Goal: Task Accomplishment & Management: Use online tool/utility

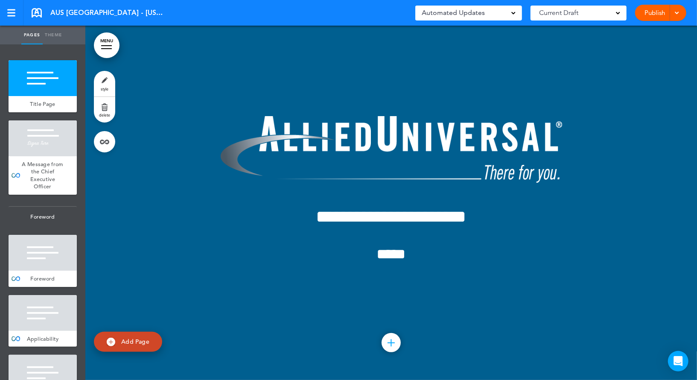
scroll to position [12077, 0]
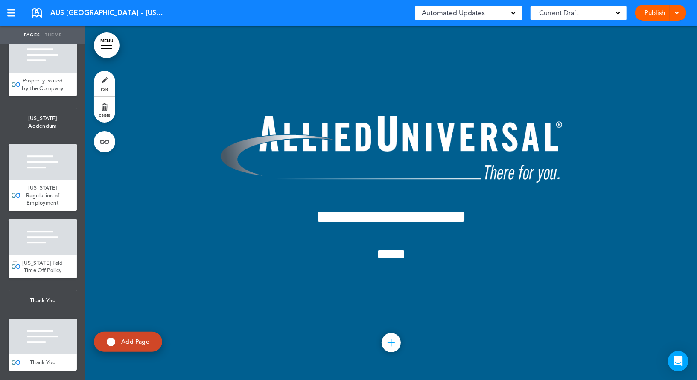
click at [52, 233] on div at bounding box center [43, 237] width 68 height 36
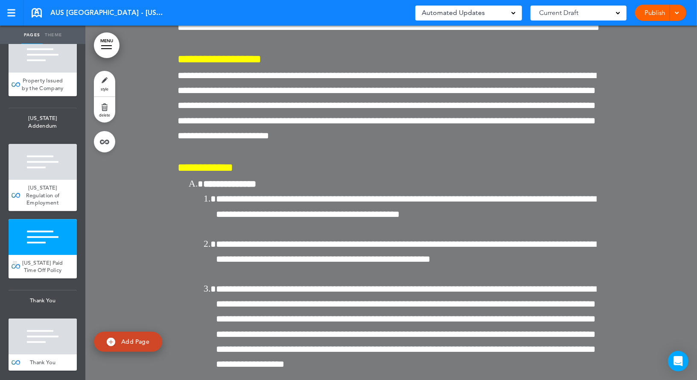
scroll to position [81702, 0]
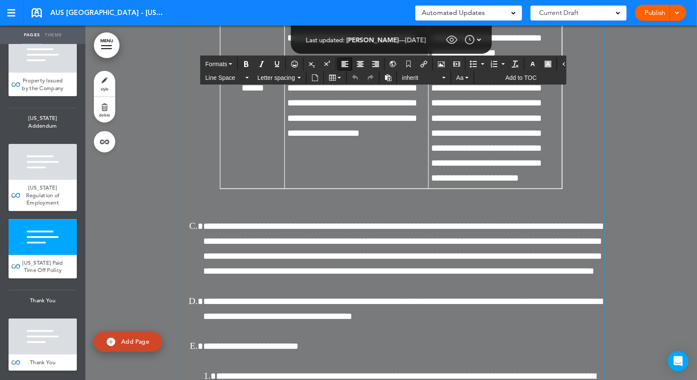
scroll to position [81701, 0]
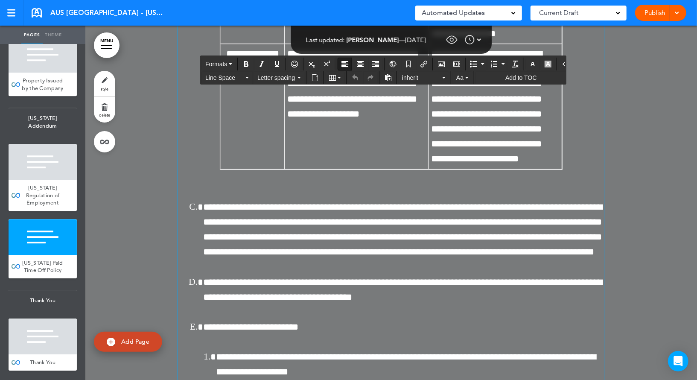
drag, startPoint x: 179, startPoint y: 169, endPoint x: 341, endPoint y: 216, distance: 168.2
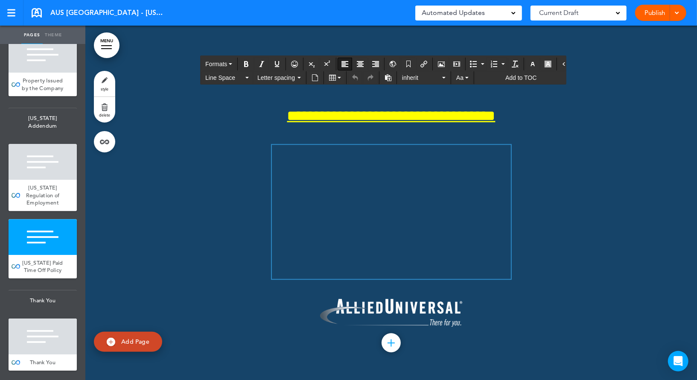
scroll to position [83831, 0]
drag, startPoint x: 178, startPoint y: 149, endPoint x: 586, endPoint y: 261, distance: 422.4
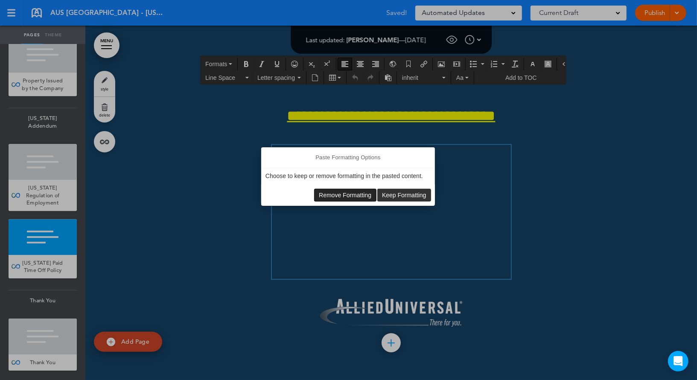
click at [335, 193] on span "Remove Formatting" at bounding box center [345, 195] width 52 height 7
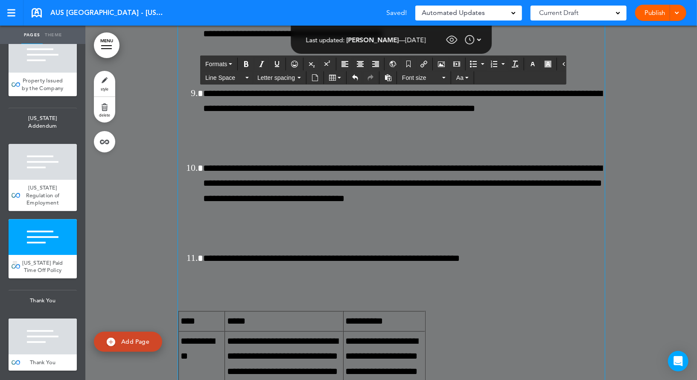
click at [56, 245] on div at bounding box center [43, 237] width 68 height 36
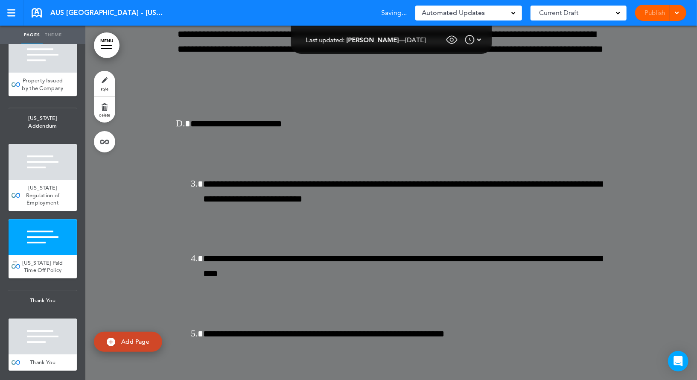
scroll to position [81702, 0]
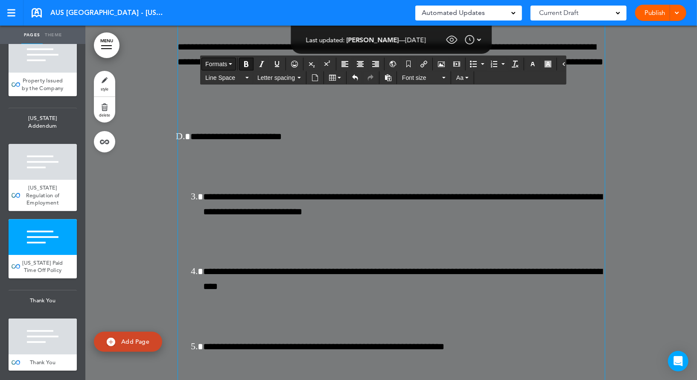
click at [222, 62] on span "Formats" at bounding box center [216, 64] width 22 height 7
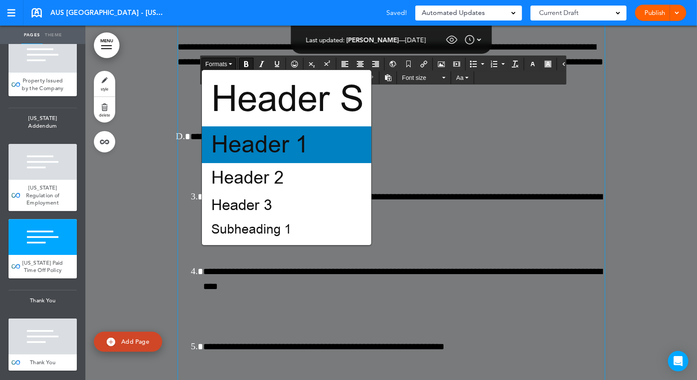
click at [251, 150] on span "Header 1" at bounding box center [259, 145] width 99 height 32
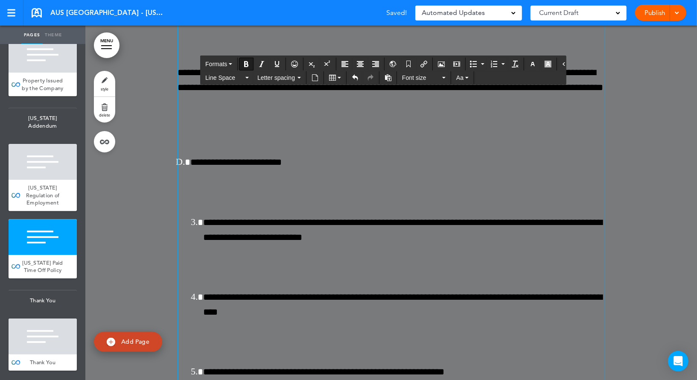
scroll to position [81759, 0]
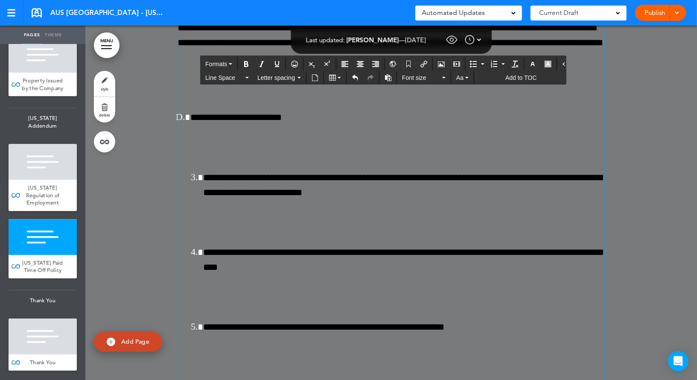
drag, startPoint x: 396, startPoint y: 184, endPoint x: 316, endPoint y: 185, distance: 79.8
click at [57, 169] on div at bounding box center [43, 162] width 68 height 36
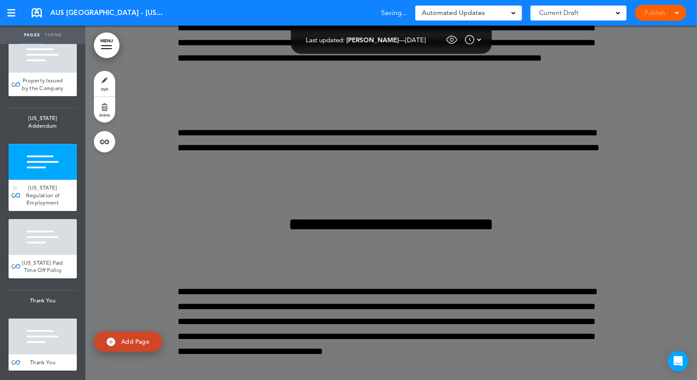
scroll to position [81084, 0]
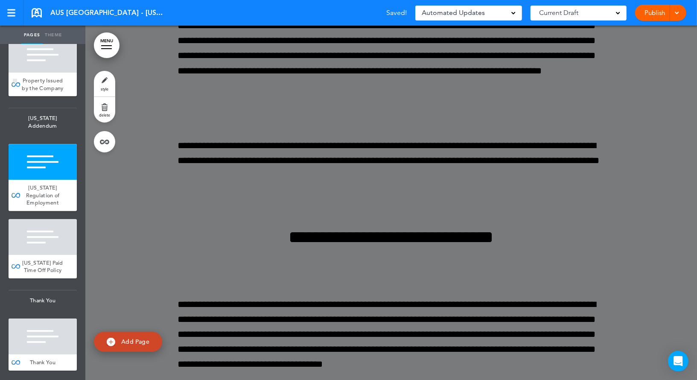
click at [46, 85] on div "Property Issued by the Company" at bounding box center [43, 84] width 68 height 23
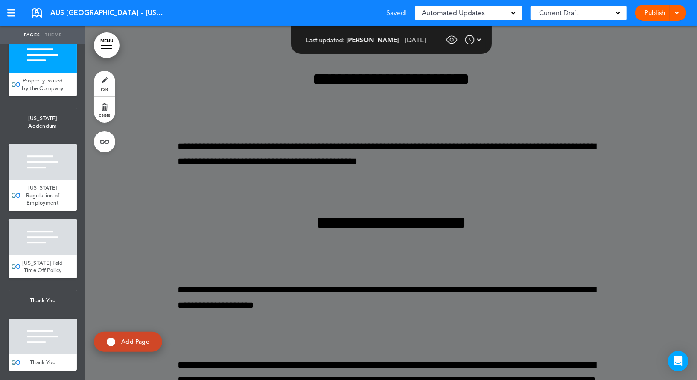
click at [42, 360] on span "Thank You" at bounding box center [43, 362] width 26 height 7
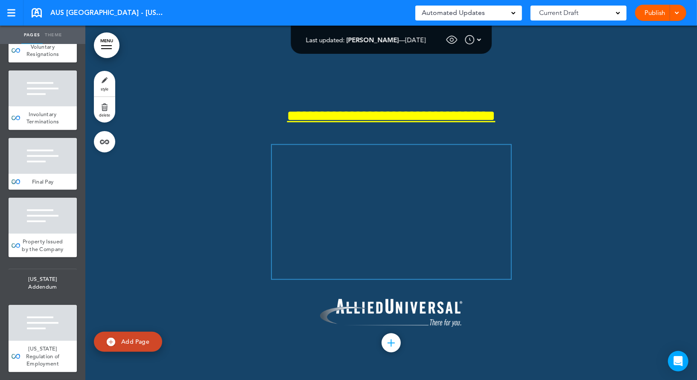
scroll to position [11903, 0]
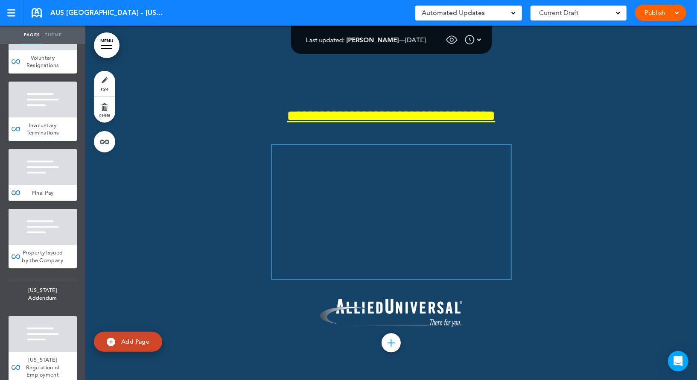
click at [41, 174] on div at bounding box center [43, 167] width 68 height 36
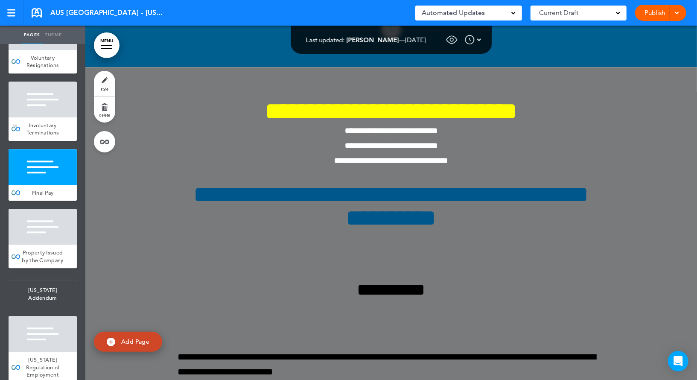
click at [44, 117] on div at bounding box center [43, 100] width 68 height 36
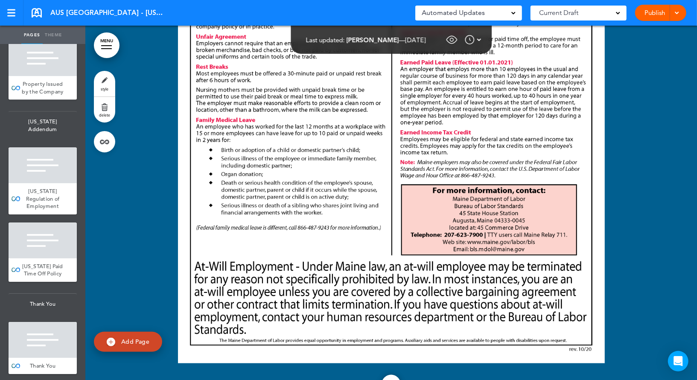
scroll to position [12077, 0]
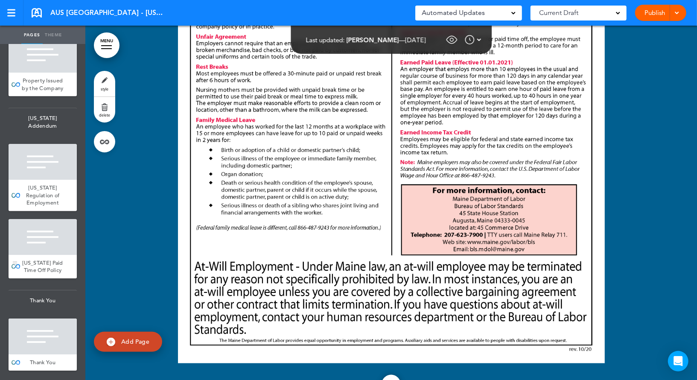
click at [37, 257] on div "[US_STATE] Paid Time Off Policy" at bounding box center [43, 266] width 68 height 23
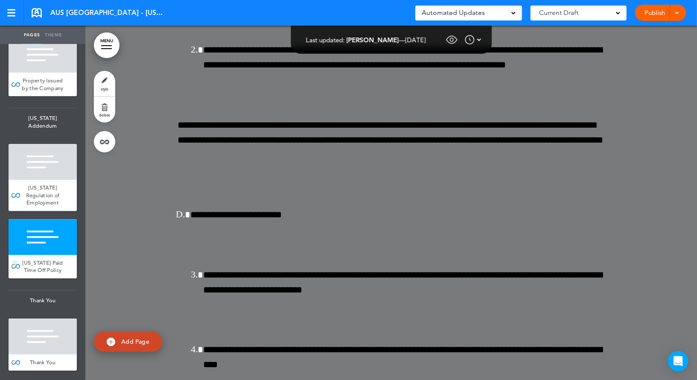
scroll to position [81702, 0]
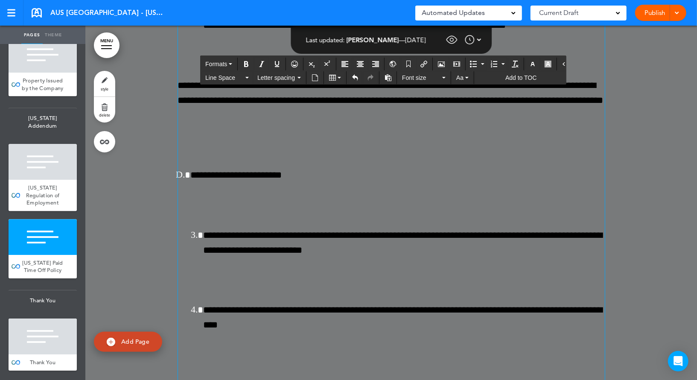
drag, startPoint x: 341, startPoint y: 249, endPoint x: 156, endPoint y: 255, distance: 185.3
click at [352, 76] on icon "Undo" at bounding box center [355, 77] width 7 height 7
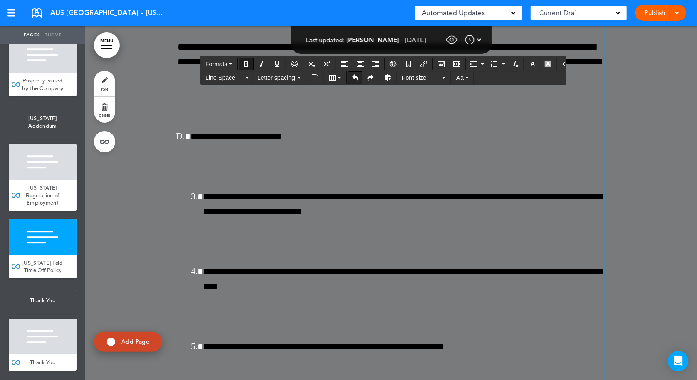
click at [352, 76] on icon "Undo" at bounding box center [355, 77] width 7 height 7
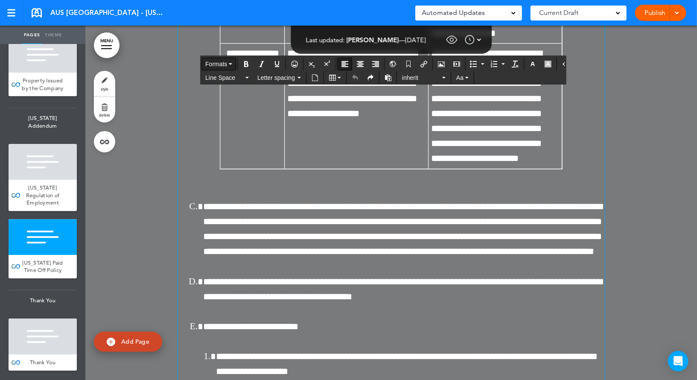
click at [220, 64] on span "Formats" at bounding box center [216, 64] width 22 height 7
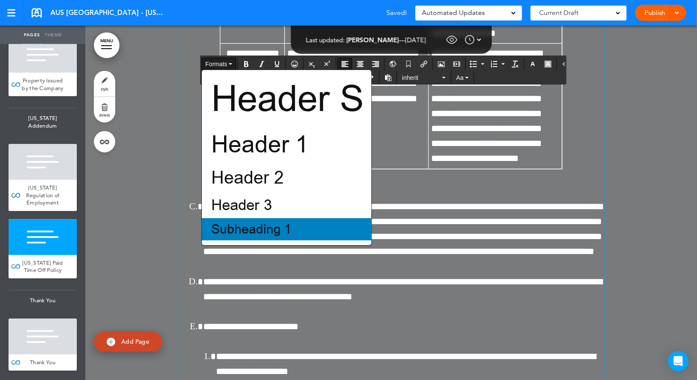
click at [308, 230] on div "Subheading 1" at bounding box center [286, 229] width 169 height 22
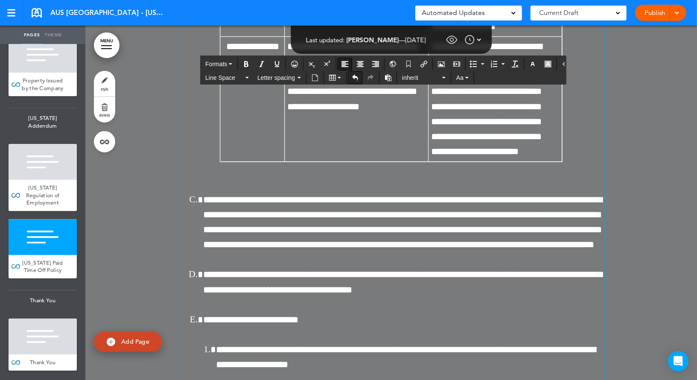
click at [356, 79] on icon "Undo" at bounding box center [355, 77] width 7 height 7
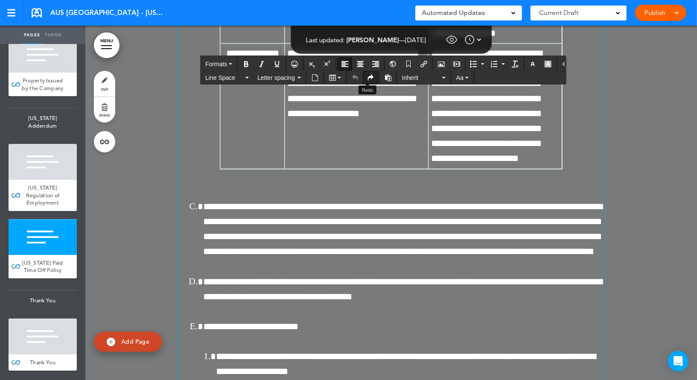
click at [367, 77] on icon "Redo" at bounding box center [370, 77] width 7 height 7
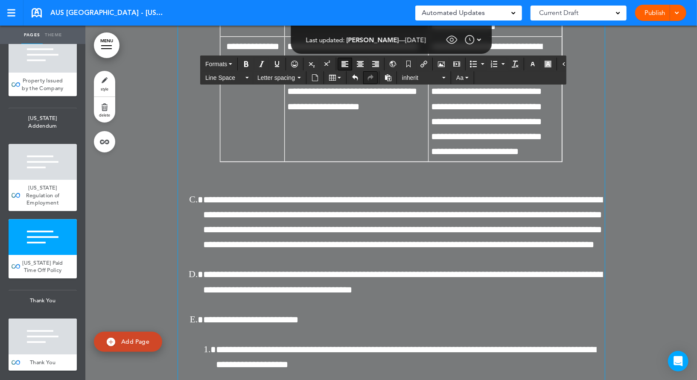
click at [367, 77] on icon "Redo" at bounding box center [370, 77] width 7 height 7
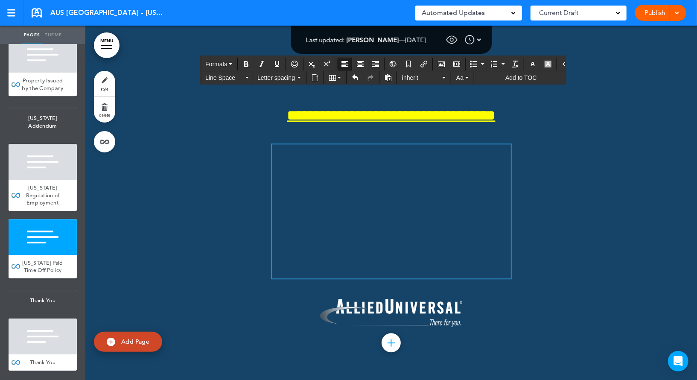
scroll to position [83969, 0]
drag, startPoint x: 178, startPoint y: 145, endPoint x: 587, endPoint y: 185, distance: 411.3
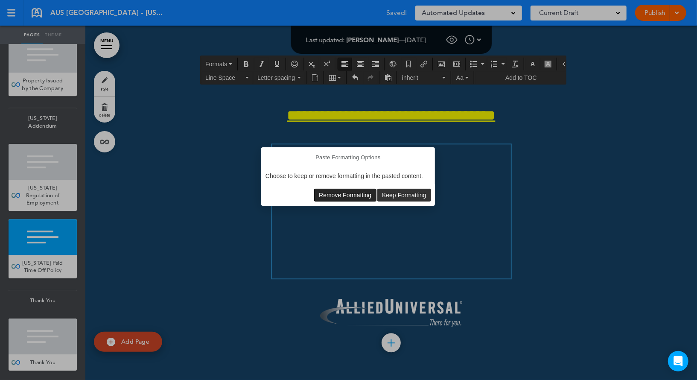
click at [351, 192] on span "Remove Formatting" at bounding box center [345, 195] width 52 height 7
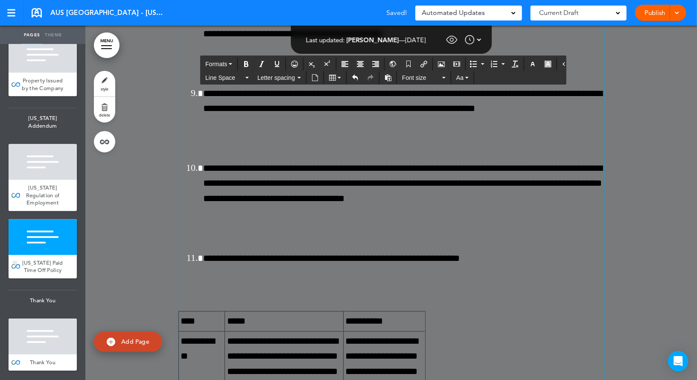
click at [51, 243] on div at bounding box center [43, 237] width 68 height 36
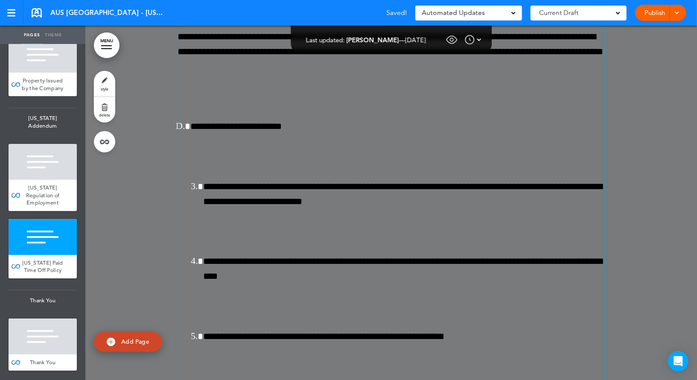
scroll to position [81702, 0]
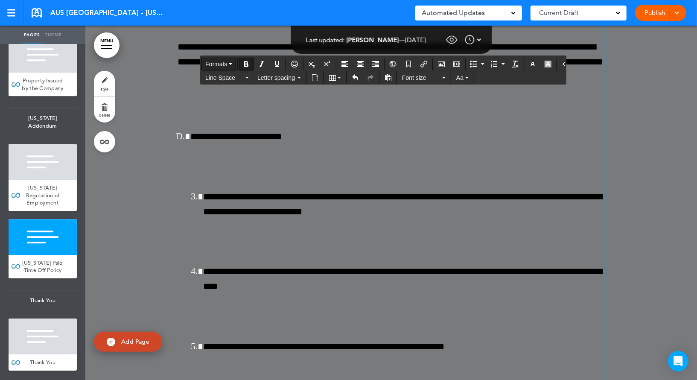
click at [218, 65] on span "Formats" at bounding box center [216, 64] width 22 height 7
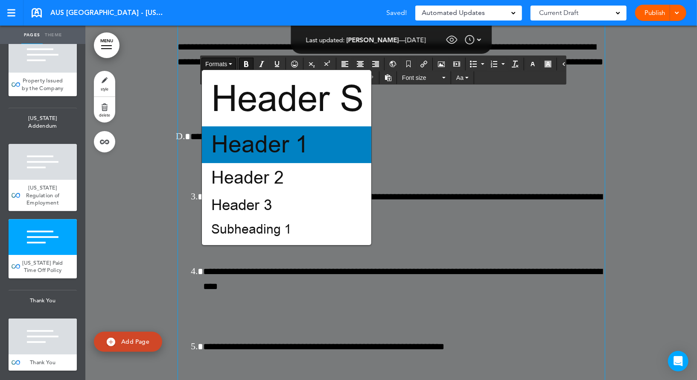
click at [238, 146] on span "Header 1" at bounding box center [259, 145] width 99 height 32
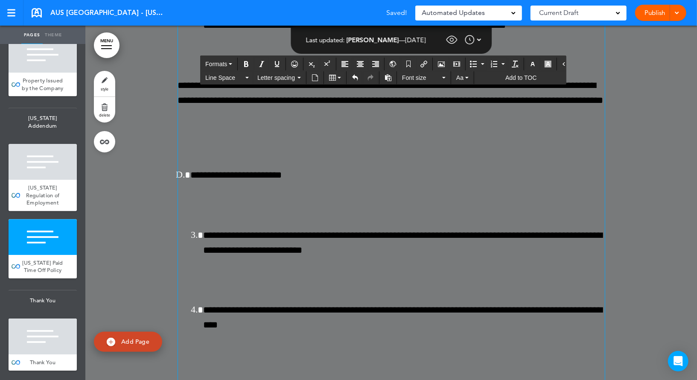
drag, startPoint x: 396, startPoint y: 248, endPoint x: 319, endPoint y: 248, distance: 77.3
click at [224, 64] on span "Formats" at bounding box center [216, 64] width 22 height 7
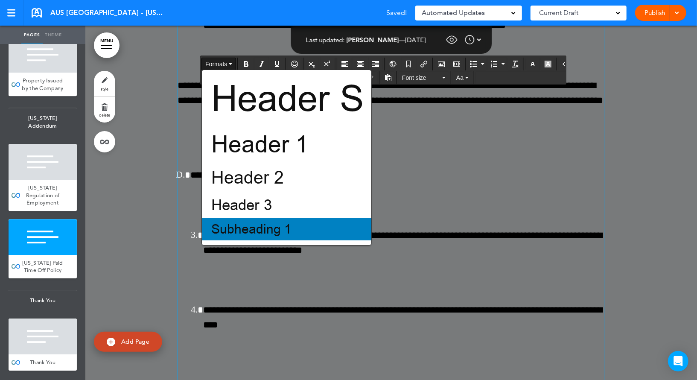
click at [240, 231] on span "Subheading 1" at bounding box center [251, 229] width 82 height 17
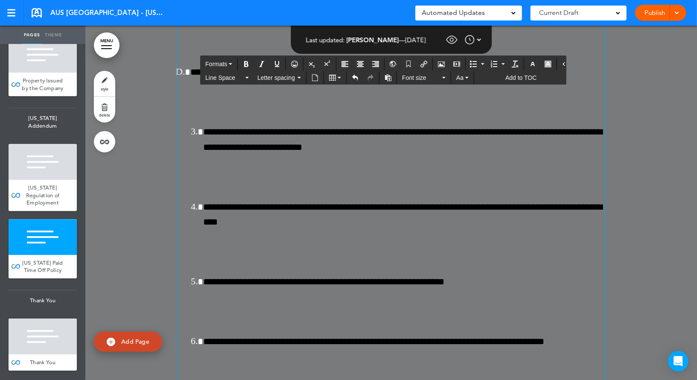
drag, startPoint x: 405, startPoint y: 286, endPoint x: 333, endPoint y: 285, distance: 71.3
click at [230, 59] on button "Formats" at bounding box center [219, 64] width 34 height 12
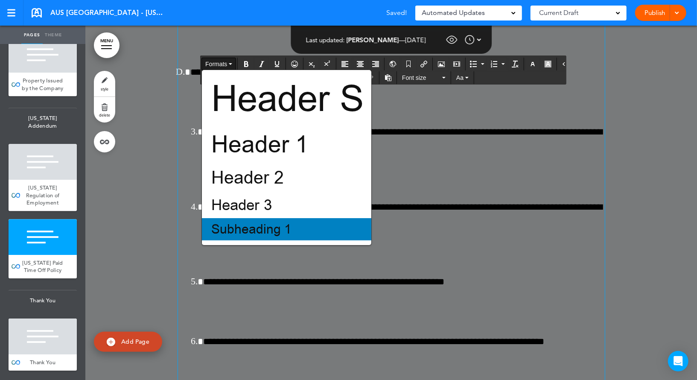
click at [255, 228] on span "Subheading 1" at bounding box center [251, 229] width 82 height 17
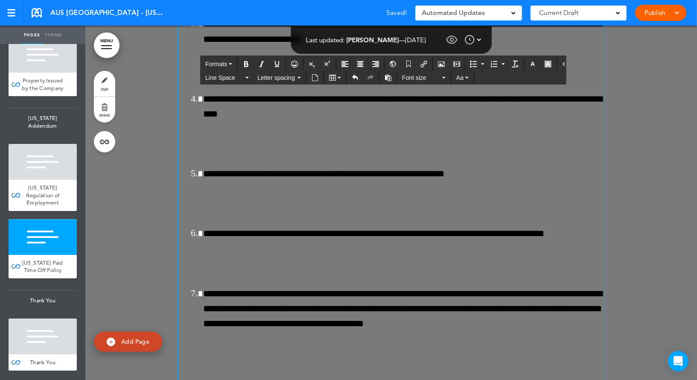
scroll to position [81883, 0]
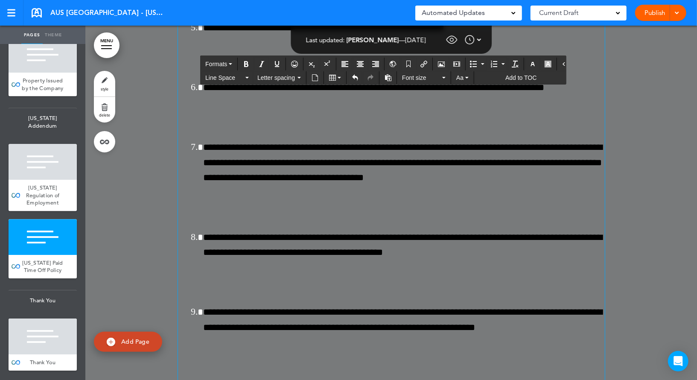
drag, startPoint x: 406, startPoint y: 175, endPoint x: 340, endPoint y: 173, distance: 65.7
click at [227, 64] on span "Formats" at bounding box center [216, 64] width 22 height 7
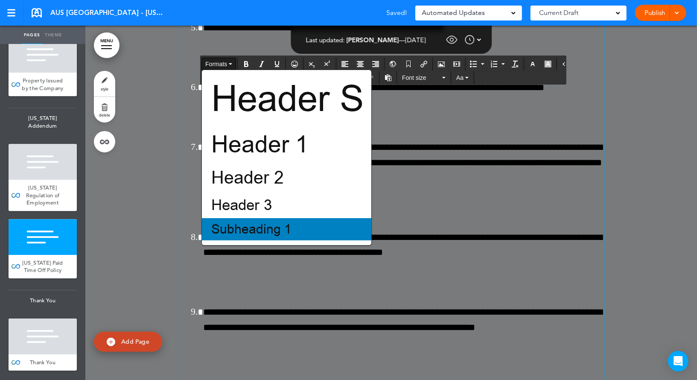
click at [248, 226] on span "Subheading 1" at bounding box center [251, 229] width 82 height 17
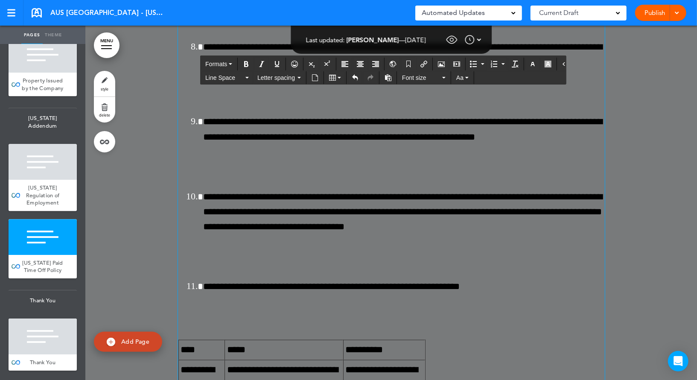
scroll to position [82024, 0]
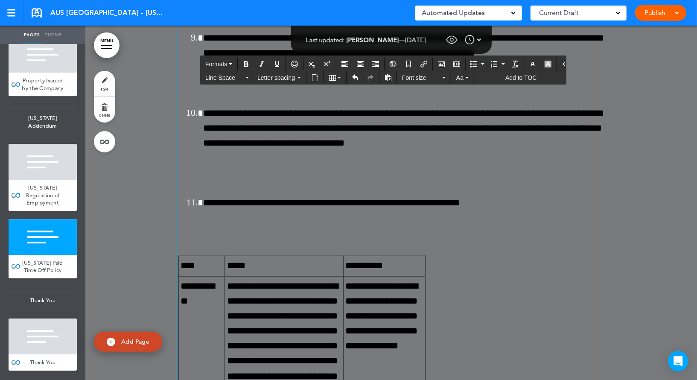
drag, startPoint x: 367, startPoint y: 266, endPoint x: 303, endPoint y: 266, distance: 64.0
click at [216, 67] on button "Formats" at bounding box center [219, 64] width 34 height 12
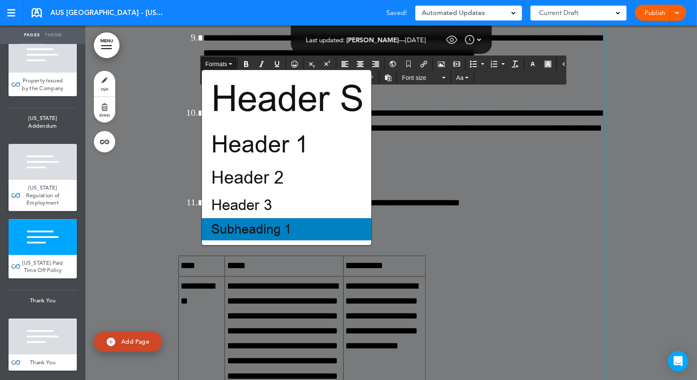
click at [240, 237] on span "Subheading 1" at bounding box center [251, 229] width 82 height 17
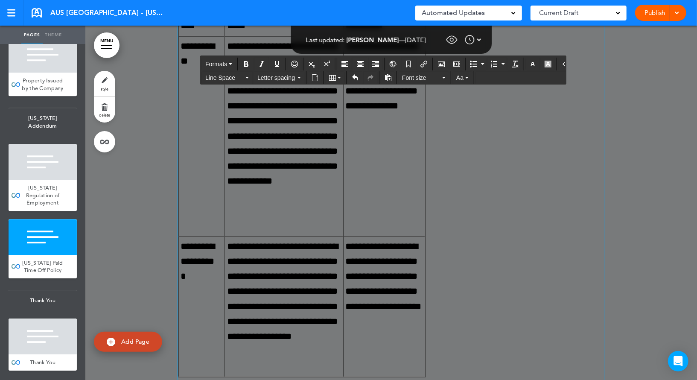
scroll to position [82227, 0]
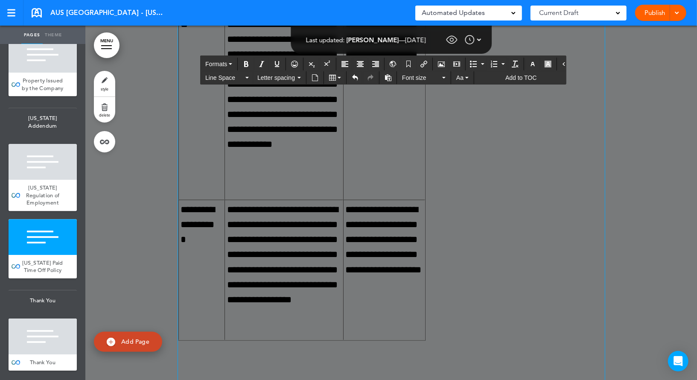
drag, startPoint x: 381, startPoint y: 182, endPoint x: 313, endPoint y: 181, distance: 67.9
click at [227, 61] on button "Formats" at bounding box center [219, 64] width 34 height 12
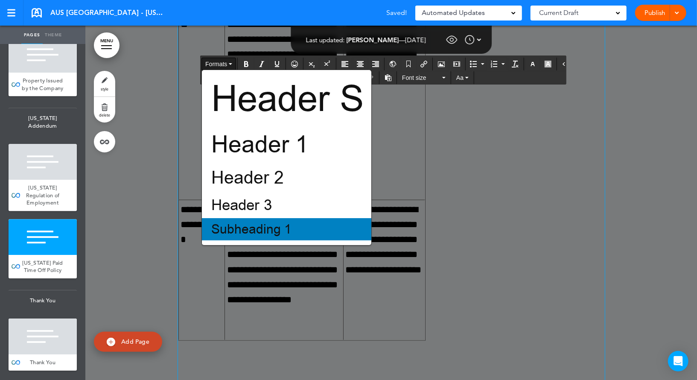
click at [244, 230] on span "Subheading 1" at bounding box center [251, 229] width 82 height 17
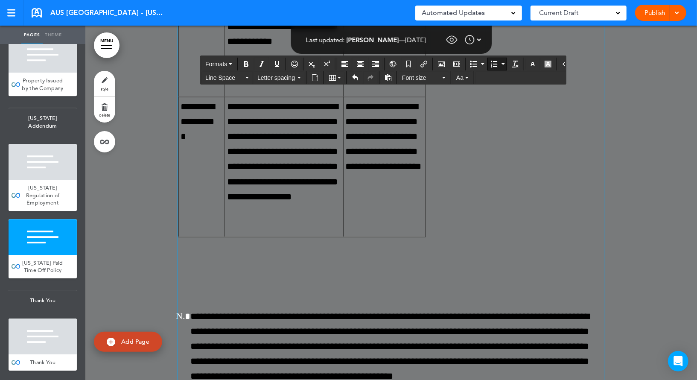
scroll to position [82344, 0]
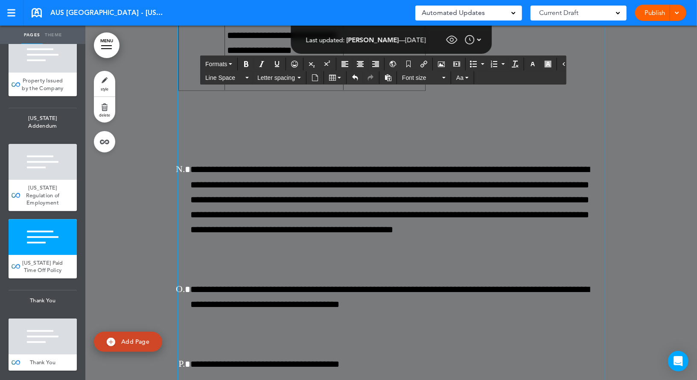
drag, startPoint x: 198, startPoint y: 208, endPoint x: 174, endPoint y: 208, distance: 24.3
click at [174, 208] on div "**********" at bounding box center [391, 28] width 612 height 3859
click at [203, 263] on div "**********" at bounding box center [391, 18] width 427 height 3774
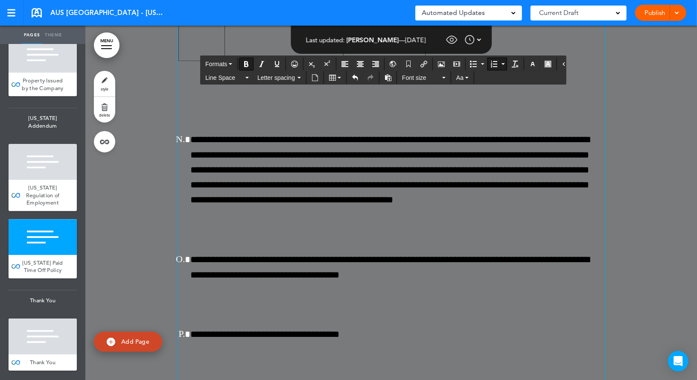
scroll to position [82266, 0]
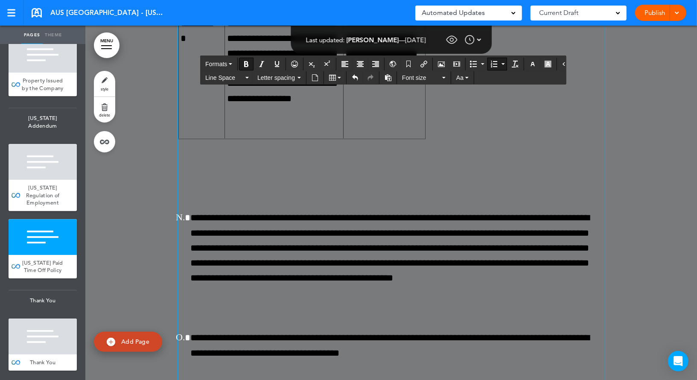
click at [501, 64] on icon "Numbered list" at bounding box center [502, 64] width 3 height 2
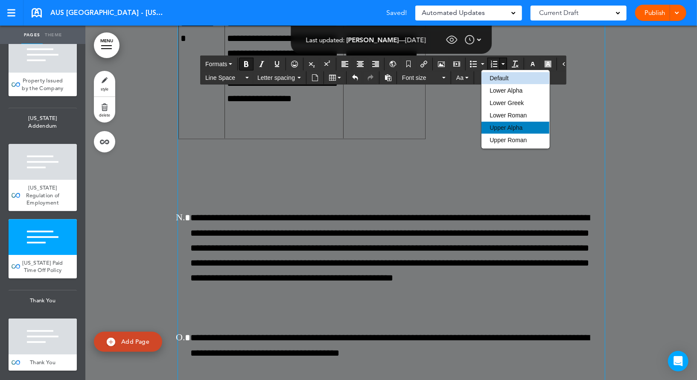
click at [501, 126] on span "Upper Alpha" at bounding box center [506, 127] width 33 height 7
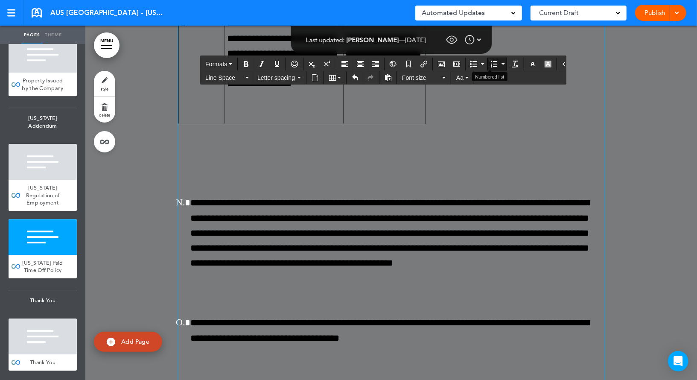
click at [500, 62] on button "Numbered list" at bounding box center [503, 64] width 7 height 12
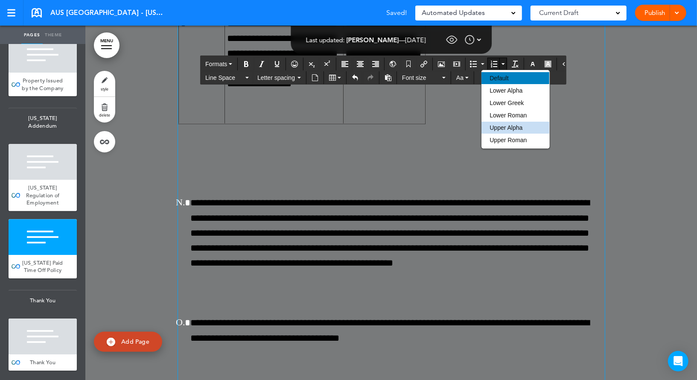
click at [503, 77] on span "Default" at bounding box center [499, 78] width 19 height 7
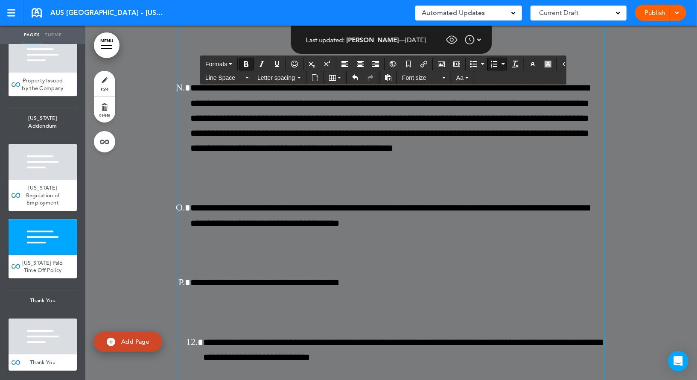
scroll to position [82389, 0]
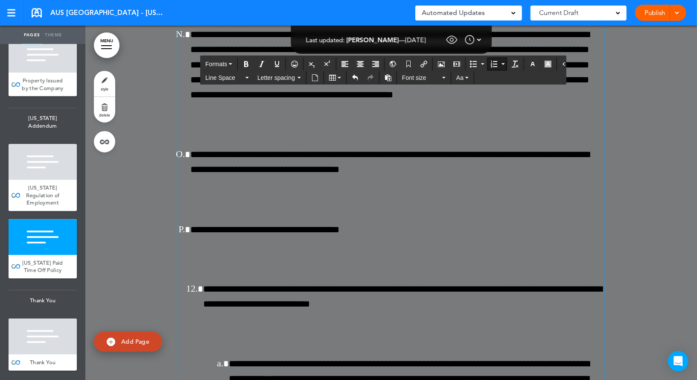
click at [500, 64] on button "Numbered list" at bounding box center [503, 64] width 7 height 12
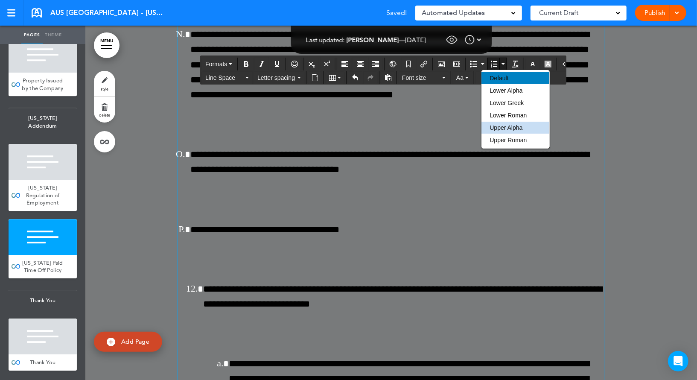
click at [497, 81] on span "Default" at bounding box center [499, 78] width 19 height 7
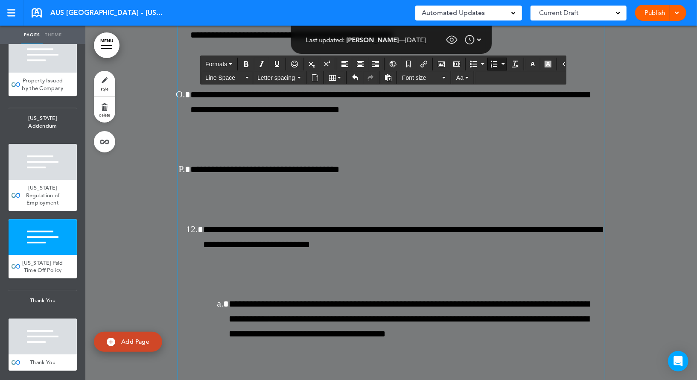
scroll to position [82492, 0]
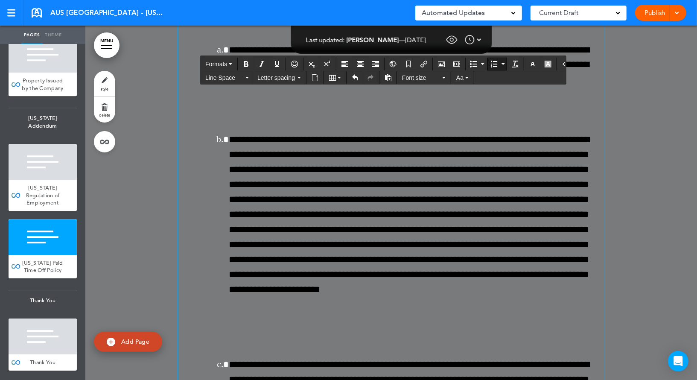
scroll to position [82588, 0]
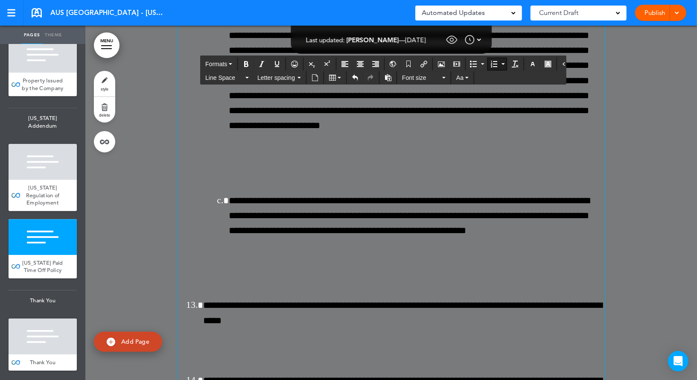
scroll to position [82726, 0]
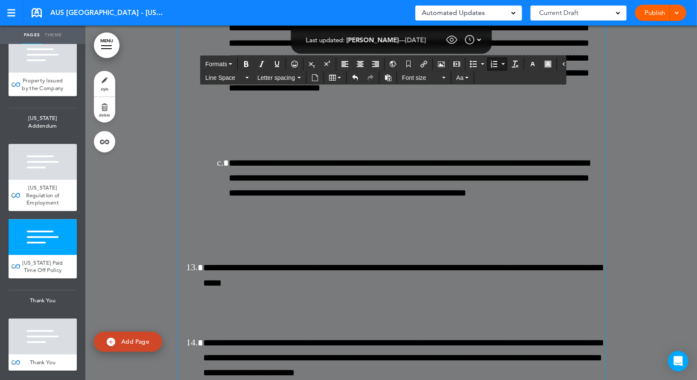
drag, startPoint x: 204, startPoint y: 219, endPoint x: 166, endPoint y: 219, distance: 38.0
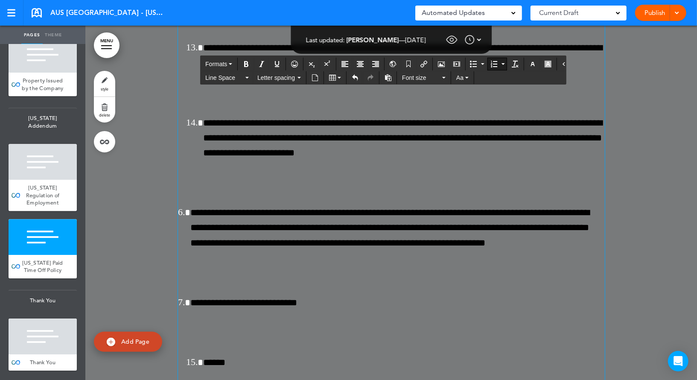
scroll to position [82830, 0]
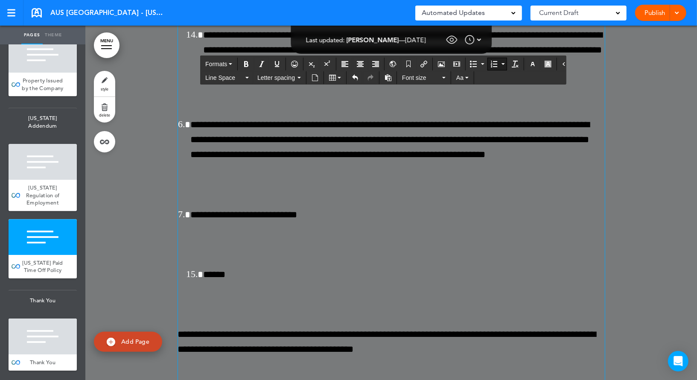
scroll to position [82838, 0]
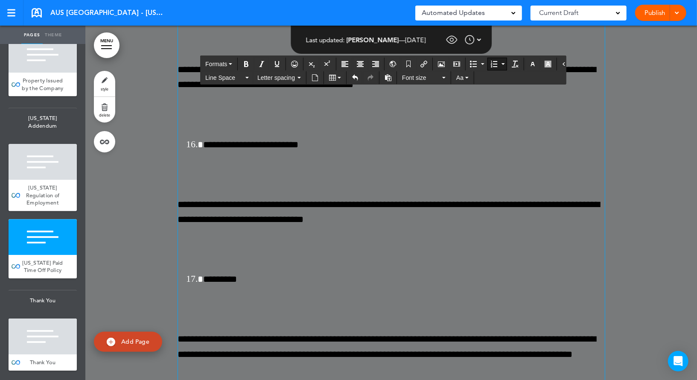
scroll to position [83225, 0]
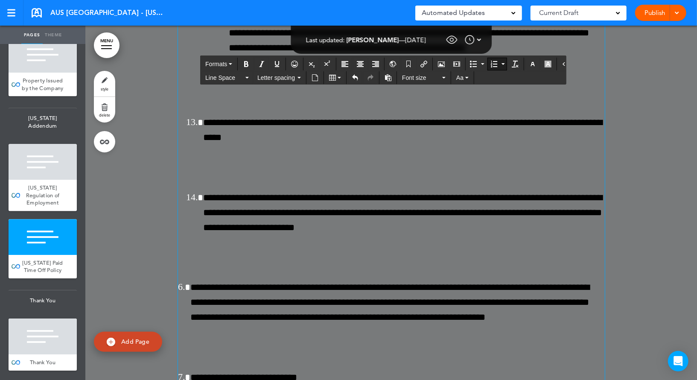
scroll to position [82748, 0]
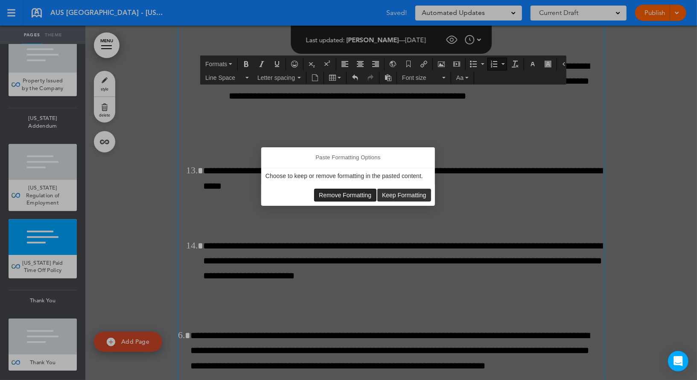
click at [334, 196] on span "Remove Formatting" at bounding box center [345, 195] width 52 height 7
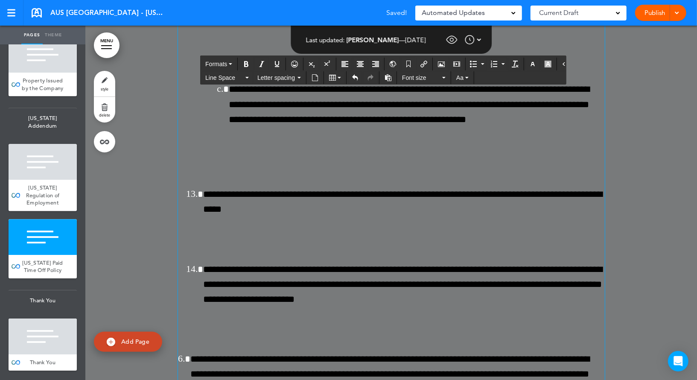
scroll to position [83094, 0]
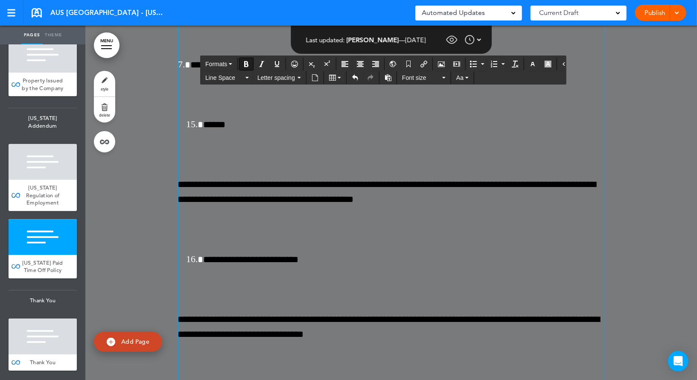
scroll to position [83496, 0]
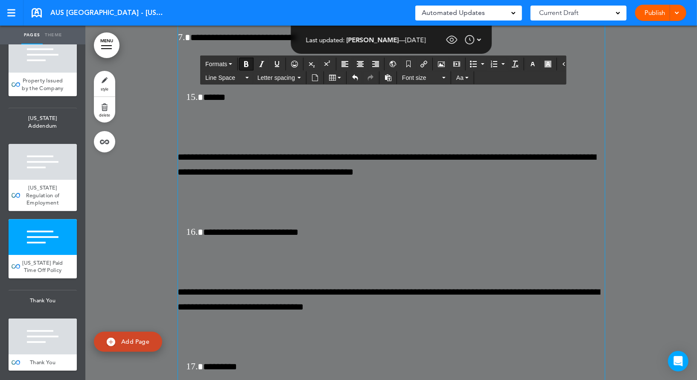
click at [262, 245] on icon "Delete table" at bounding box center [262, 245] width 7 height 7
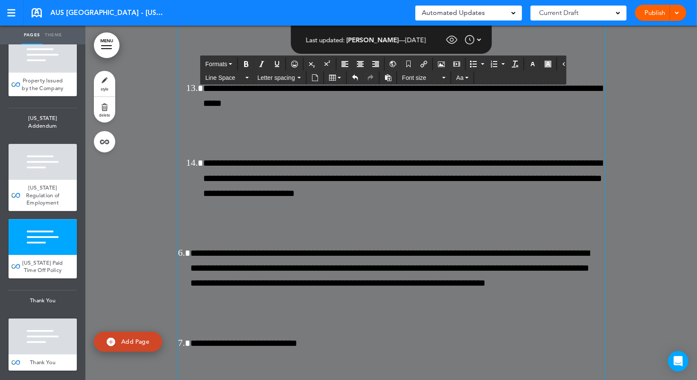
scroll to position [82831, 0]
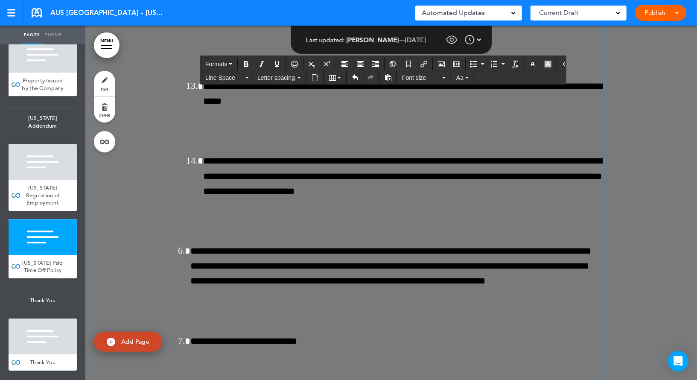
drag, startPoint x: 450, startPoint y: 152, endPoint x: 605, endPoint y: 149, distance: 155.4
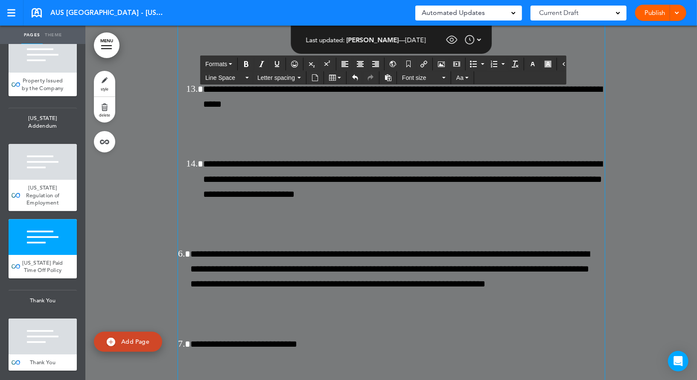
scroll to position [82877, 0]
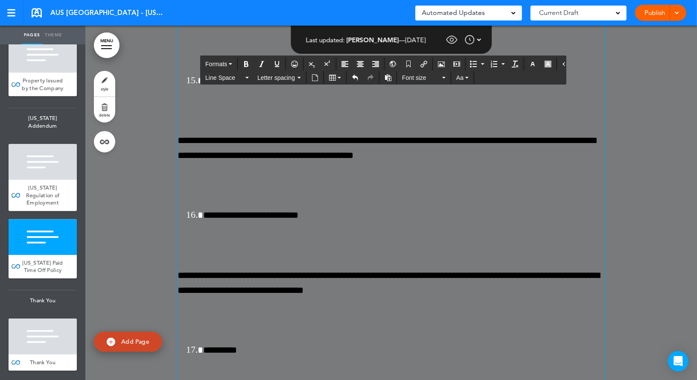
scroll to position [83105, 0]
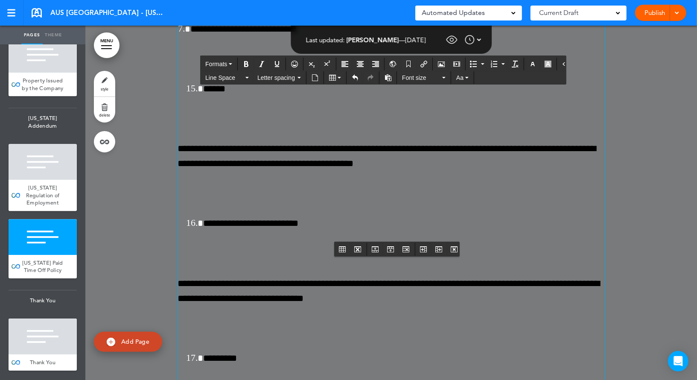
scroll to position [83155, 0]
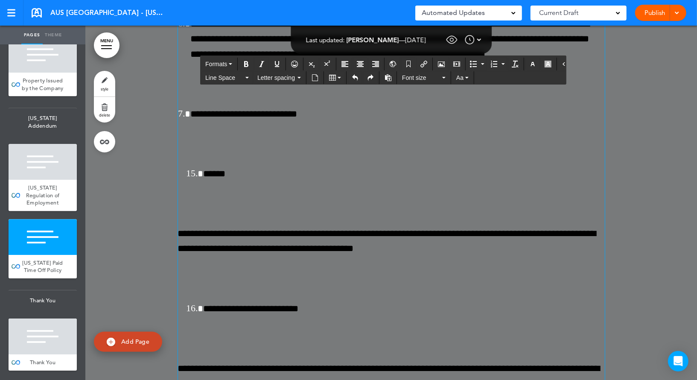
scroll to position [83445, 0]
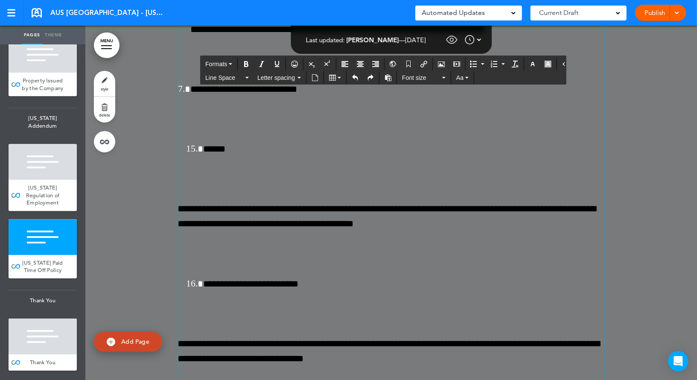
click at [262, 294] on icon "Delete table" at bounding box center [262, 297] width 7 height 7
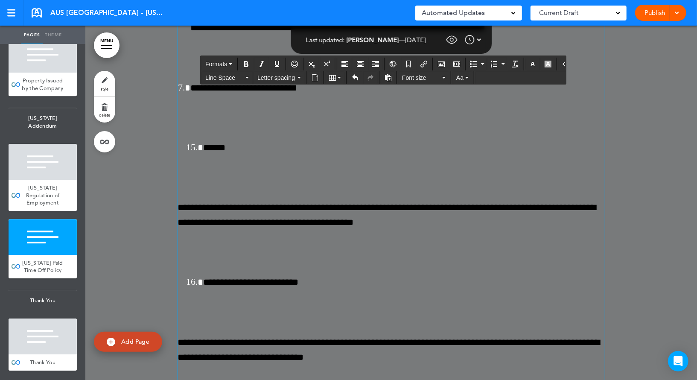
click at [286, 266] on icon "Delete table" at bounding box center [288, 267] width 7 height 7
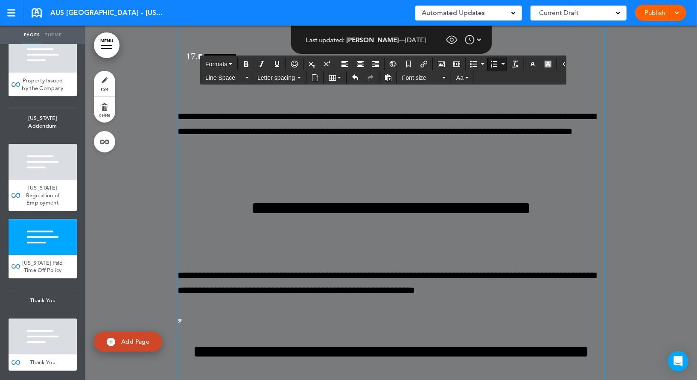
scroll to position [82724, 0]
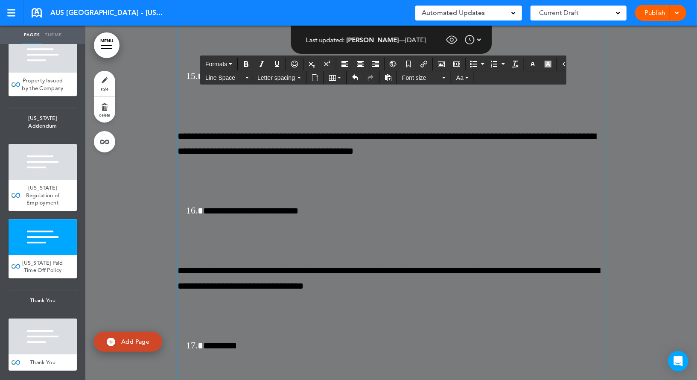
scroll to position [82709, 0]
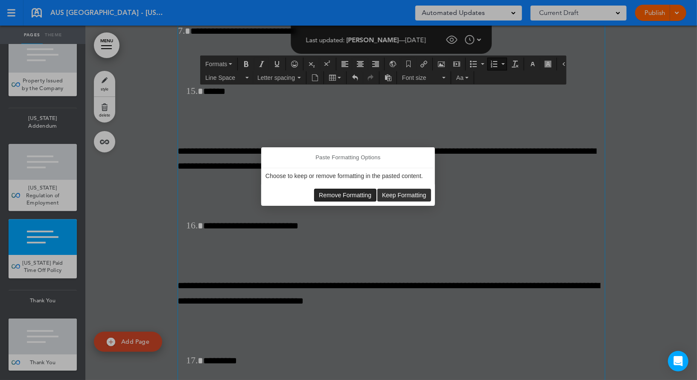
click at [342, 193] on span "Remove Formatting" at bounding box center [345, 195] width 52 height 7
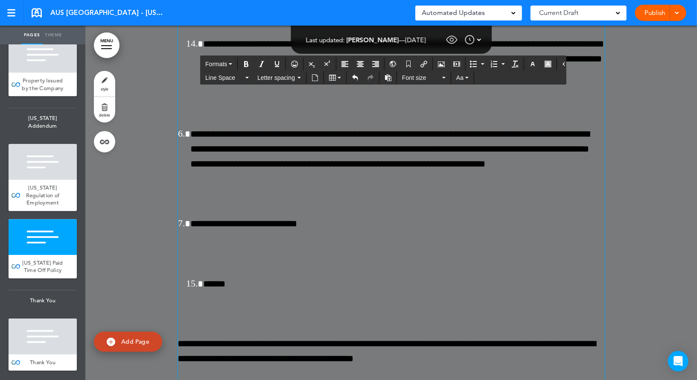
scroll to position [82852, 0]
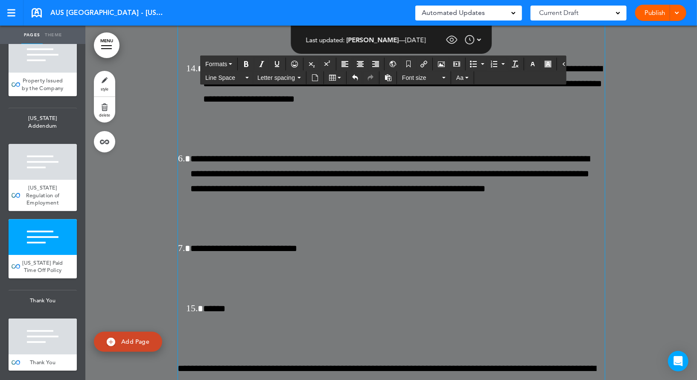
drag, startPoint x: 450, startPoint y: 132, endPoint x: 611, endPoint y: 126, distance: 160.6
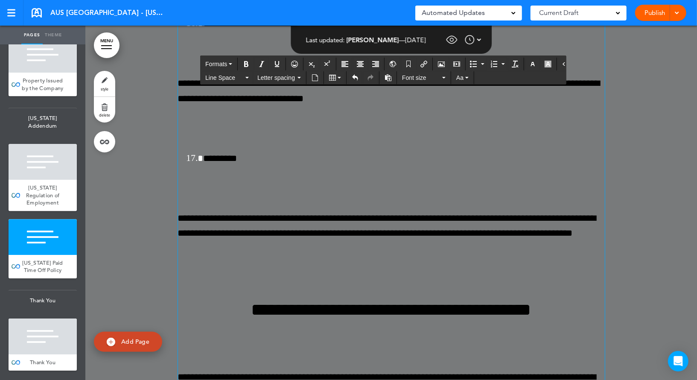
scroll to position [83285, 0]
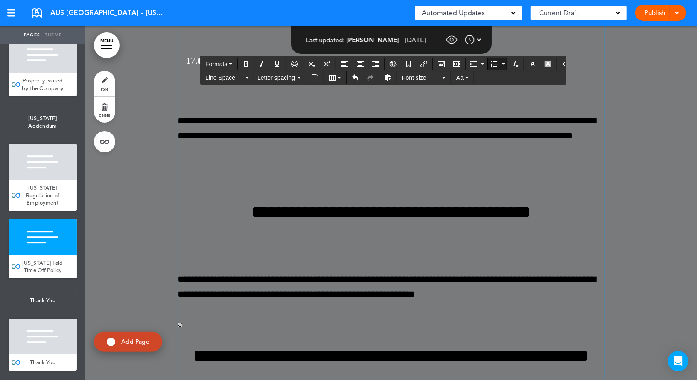
scroll to position [83270, 0]
click at [501, 64] on icon "Numbered list" at bounding box center [502, 64] width 3 height 2
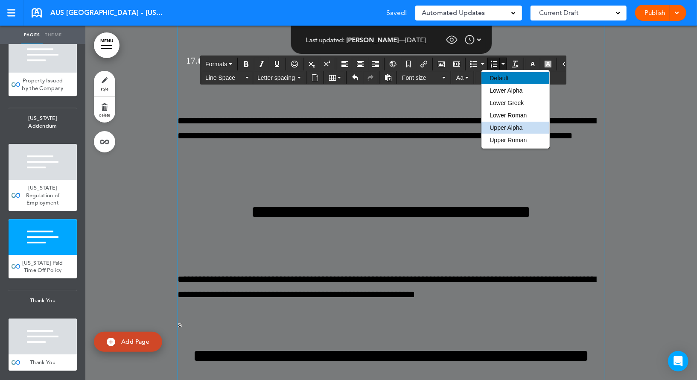
click at [496, 79] on span "Default" at bounding box center [499, 78] width 19 height 7
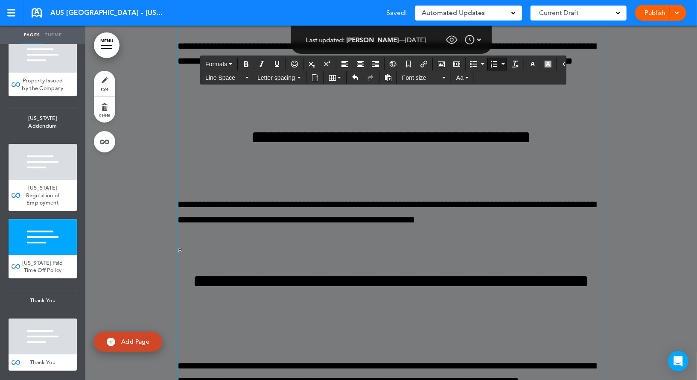
scroll to position [83385, 0]
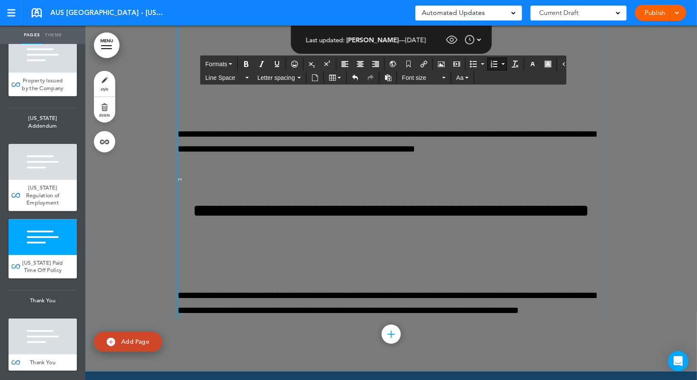
scroll to position [83370, 0]
click at [500, 62] on button "Numbered list" at bounding box center [503, 64] width 7 height 12
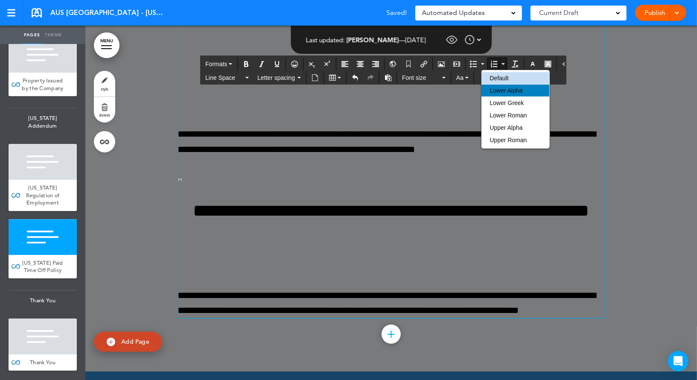
click at [506, 90] on span "Lower Alpha" at bounding box center [506, 90] width 33 height 7
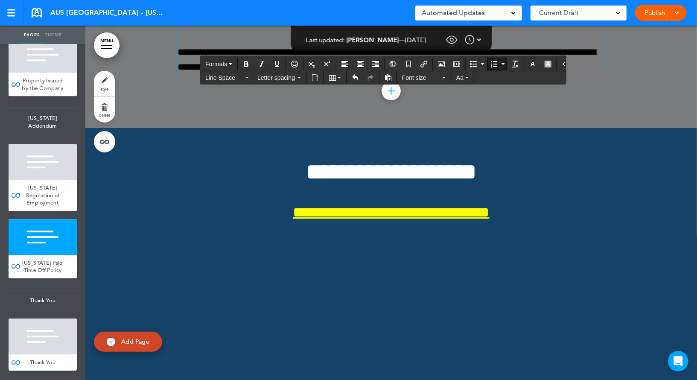
scroll to position [83573, 0]
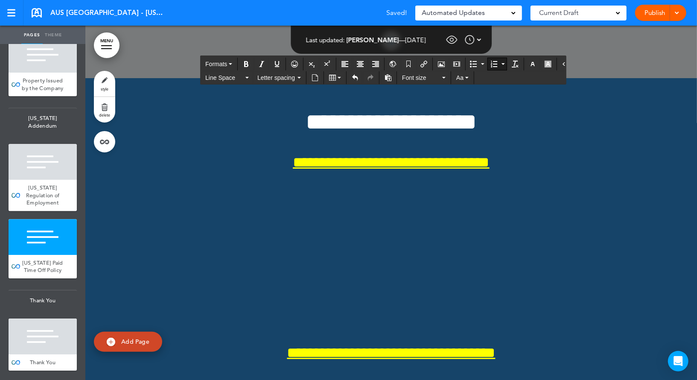
scroll to position [83626, 0]
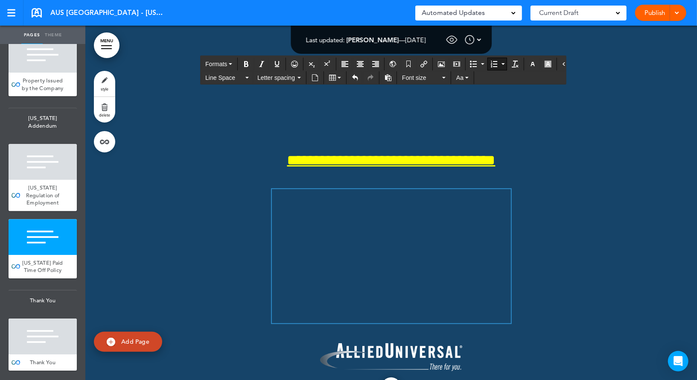
scroll to position [83716, 0]
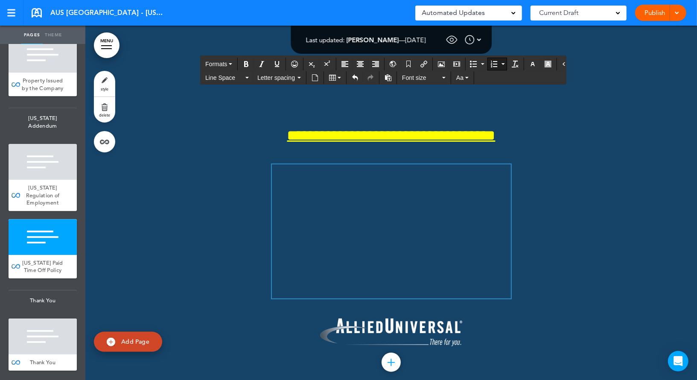
scroll to position [83701, 0]
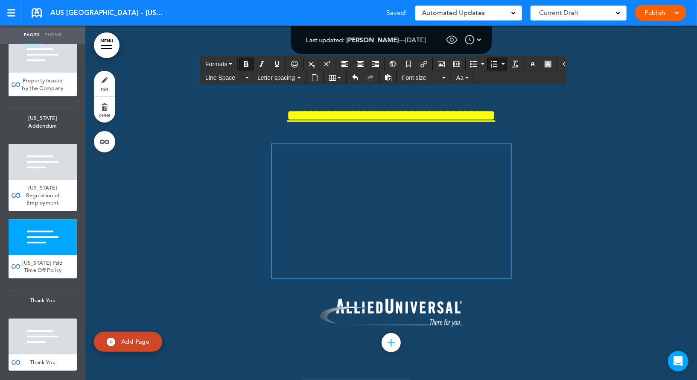
scroll to position [83816, 0]
click at [501, 63] on icon "Numbered list" at bounding box center [502, 64] width 3 height 2
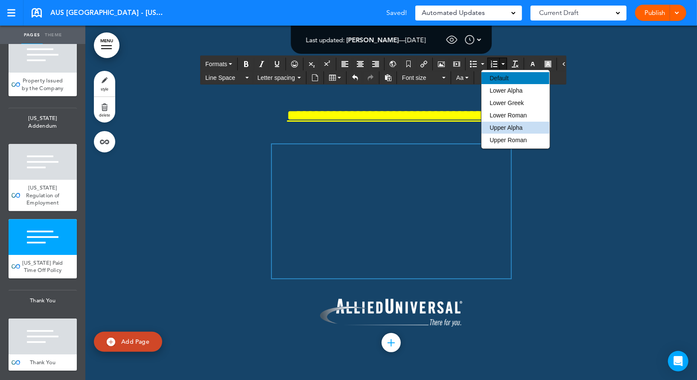
click at [497, 76] on span "Default" at bounding box center [499, 78] width 19 height 7
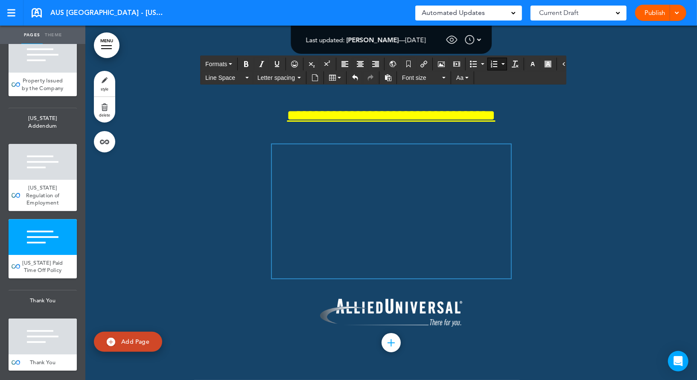
drag, startPoint x: 318, startPoint y: 242, endPoint x: 252, endPoint y: 242, distance: 65.3
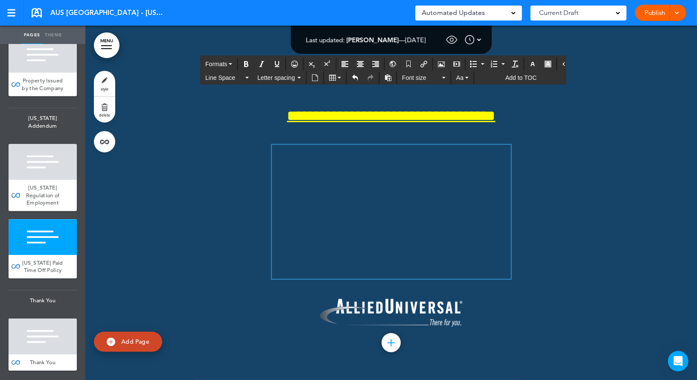
click at [224, 61] on span "Formats" at bounding box center [216, 64] width 22 height 7
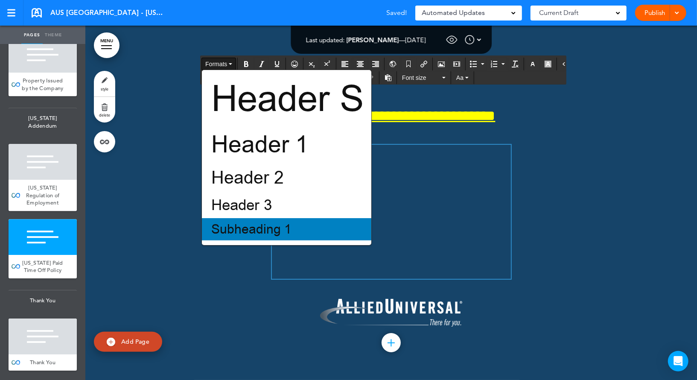
click at [225, 227] on span "Subheading 1" at bounding box center [251, 229] width 82 height 17
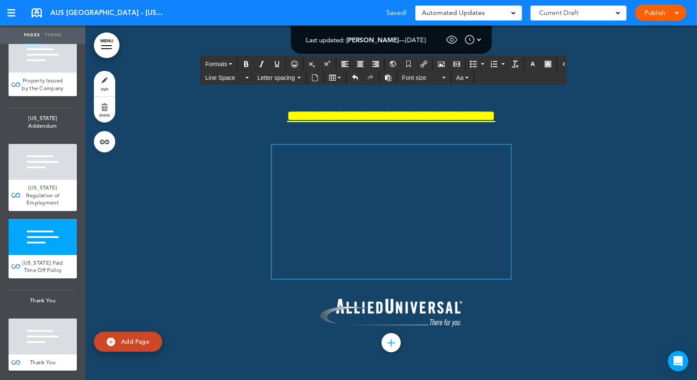
drag, startPoint x: 222, startPoint y: 313, endPoint x: 274, endPoint y: 312, distance: 52.1
click at [223, 62] on span "Formats" at bounding box center [216, 64] width 22 height 7
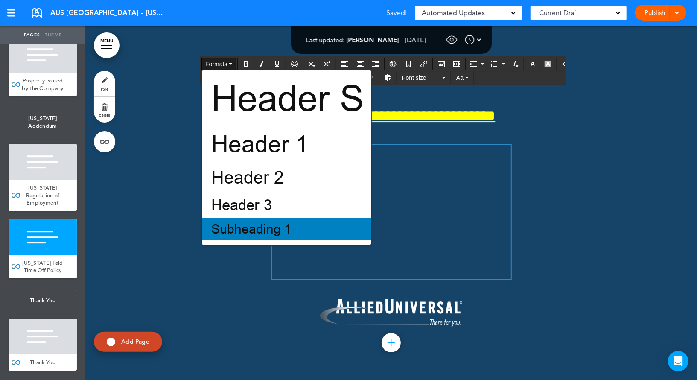
click at [238, 227] on span "Subheading 1" at bounding box center [251, 229] width 82 height 17
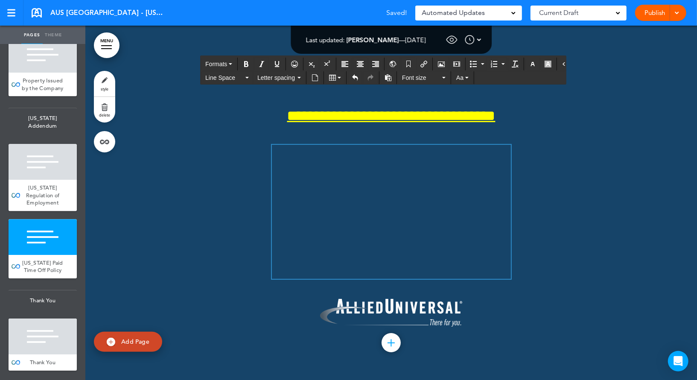
scroll to position [84138, 0]
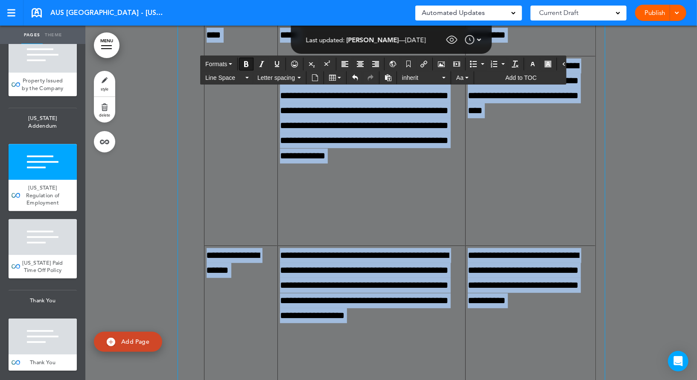
scroll to position [81680, 0]
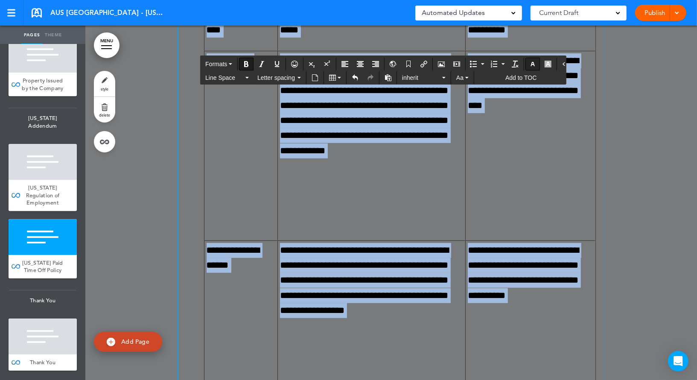
click at [526, 59] on button "button" at bounding box center [533, 64] width 14 height 12
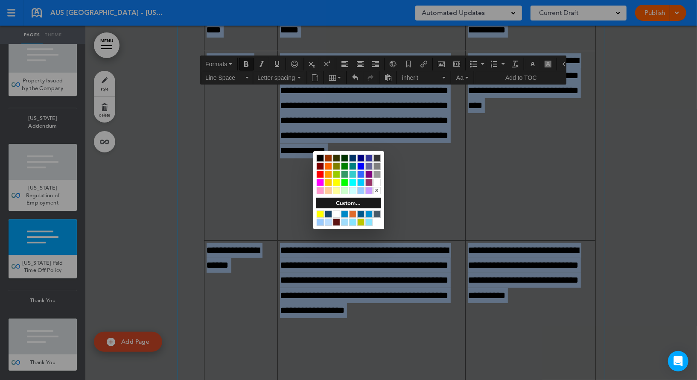
click at [376, 182] on div at bounding box center [376, 182] width 7 height 7
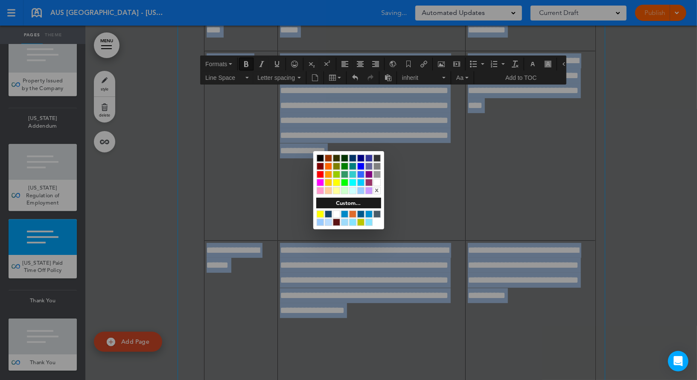
click at [418, 176] on div at bounding box center [348, 190] width 697 height 380
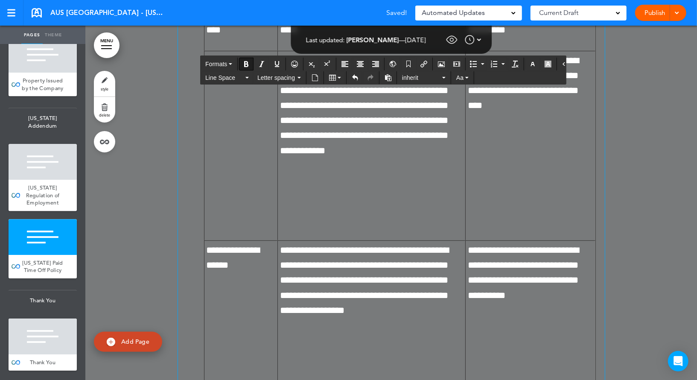
click at [526, 65] on button "button" at bounding box center [533, 64] width 14 height 12
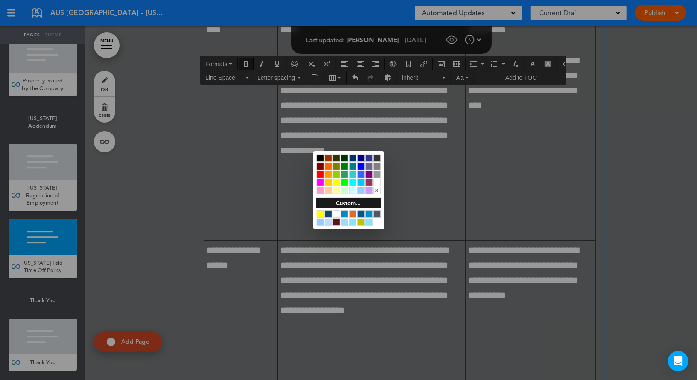
click at [321, 213] on div at bounding box center [320, 213] width 7 height 7
click at [259, 195] on div at bounding box center [348, 190] width 697 height 380
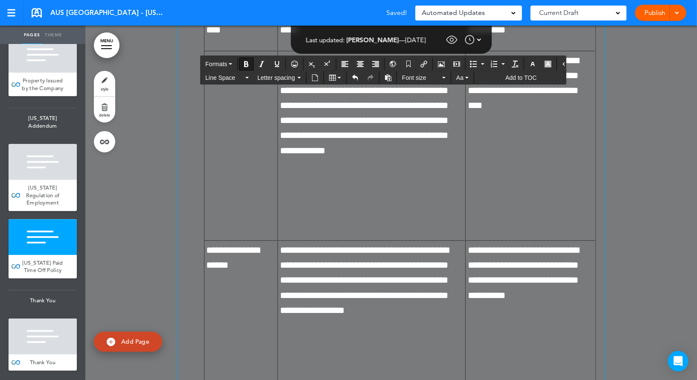
drag, startPoint x: 199, startPoint y: 171, endPoint x: 442, endPoint y: 254, distance: 257.1
click at [442, 254] on div "**********" at bounding box center [391, 96] width 427 height 2600
click at [529, 62] on icon "button" at bounding box center [532, 64] width 7 height 7
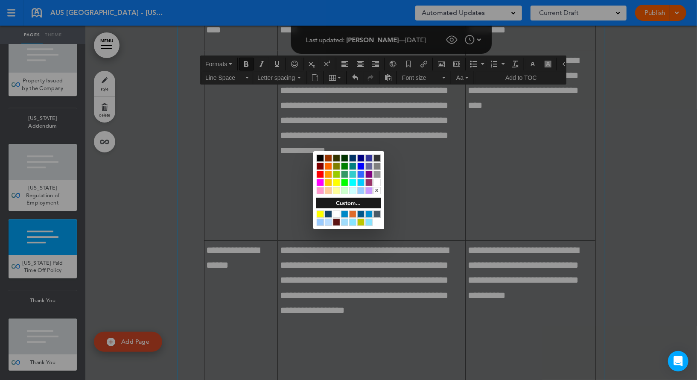
click at [320, 213] on div at bounding box center [320, 213] width 7 height 7
click at [417, 206] on div at bounding box center [348, 190] width 697 height 380
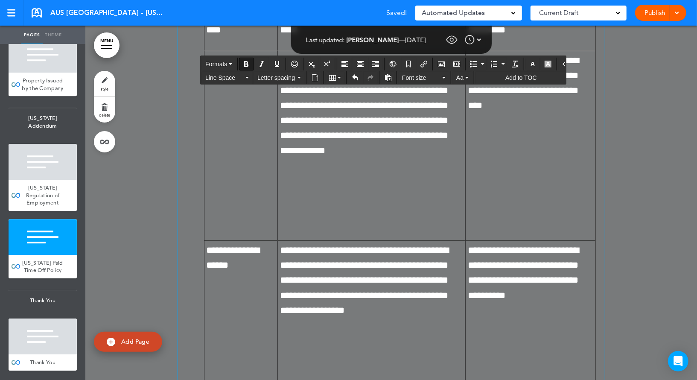
drag, startPoint x: 429, startPoint y: 236, endPoint x: 218, endPoint y: 175, distance: 219.0
click at [218, 175] on div "**********" at bounding box center [391, 96] width 427 height 2600
click at [344, 62] on icon "Align left" at bounding box center [344, 64] width 7 height 7
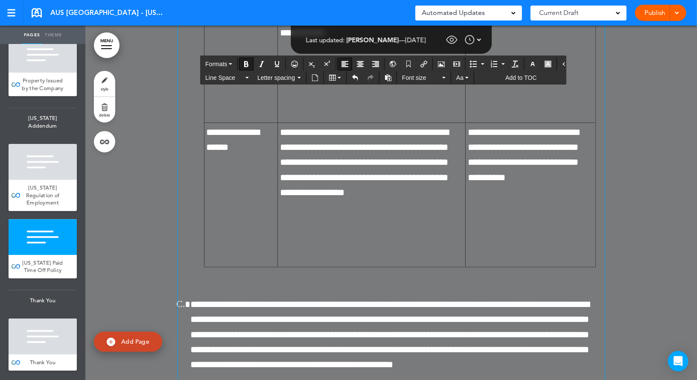
scroll to position [81804, 0]
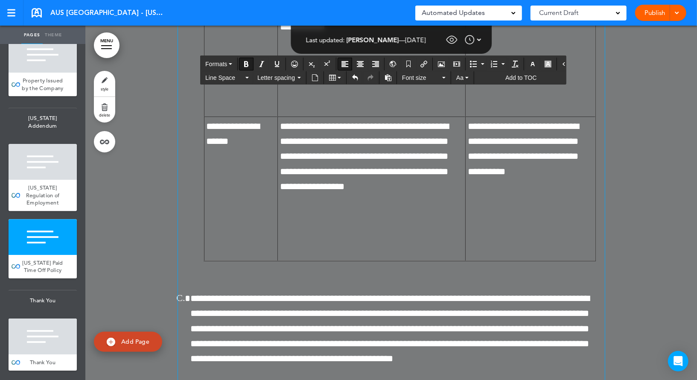
click at [341, 61] on icon "Align left" at bounding box center [344, 64] width 7 height 7
click at [528, 62] on button "button" at bounding box center [533, 64] width 14 height 12
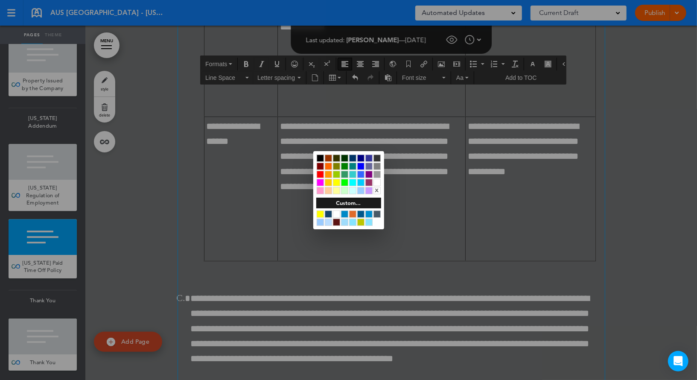
click at [322, 212] on div at bounding box center [320, 213] width 7 height 7
click at [288, 184] on div at bounding box center [348, 190] width 697 height 380
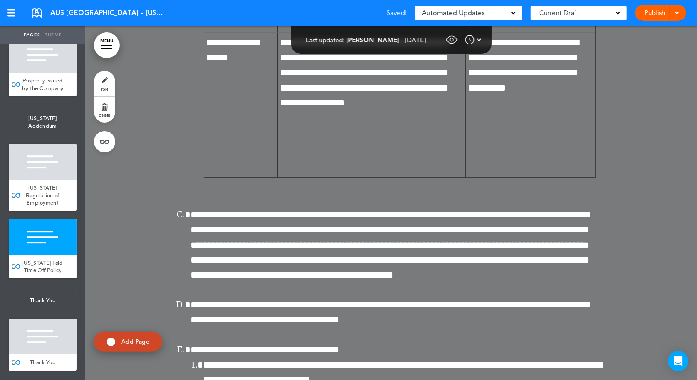
scroll to position [81892, 0]
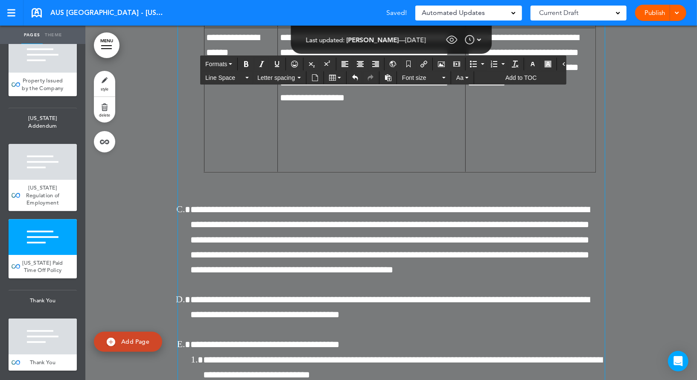
click at [343, 64] on icon "Align left" at bounding box center [344, 64] width 7 height 7
click at [529, 61] on icon "button" at bounding box center [532, 64] width 7 height 7
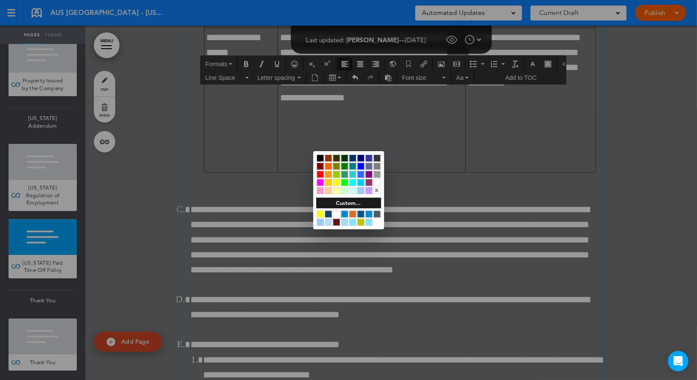
click at [320, 211] on div at bounding box center [320, 213] width 7 height 7
click at [278, 192] on div at bounding box center [348, 190] width 697 height 380
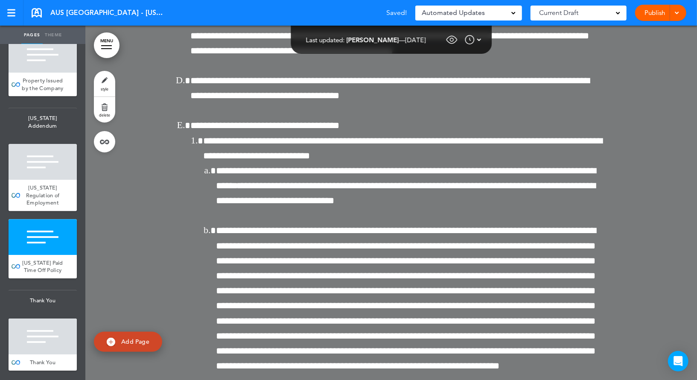
scroll to position [82112, 0]
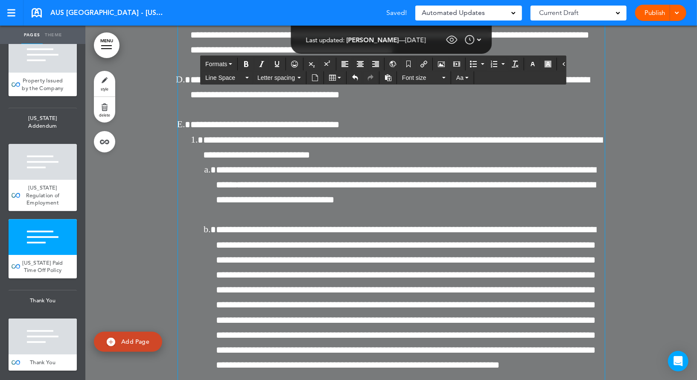
click at [341, 62] on icon "Align left" at bounding box center [344, 64] width 7 height 7
click at [526, 66] on button "button" at bounding box center [533, 64] width 14 height 12
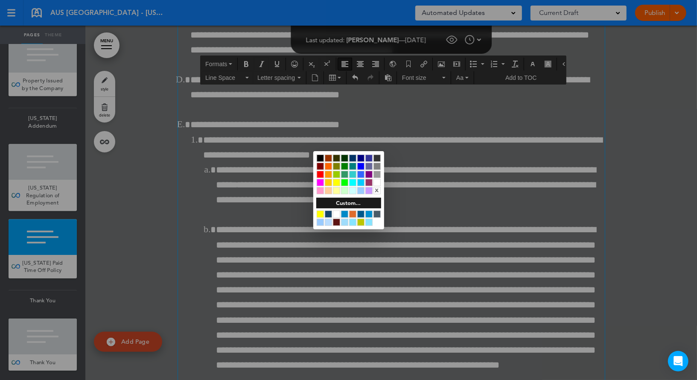
click at [320, 212] on div at bounding box center [320, 213] width 7 height 7
click at [286, 201] on div at bounding box center [348, 190] width 697 height 380
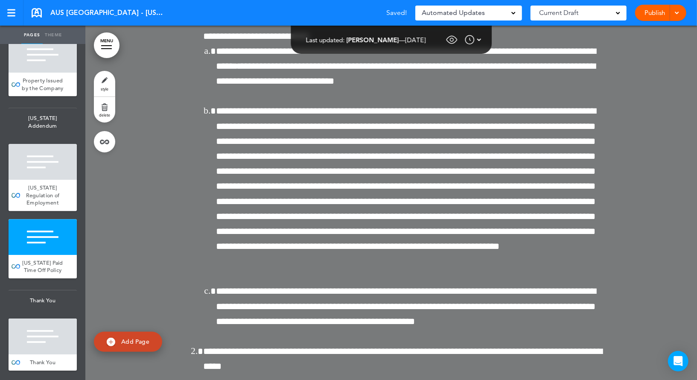
scroll to position [82230, 0]
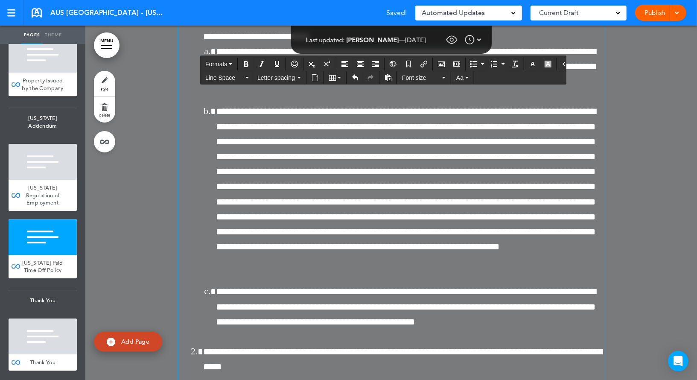
click at [344, 64] on icon "Align left" at bounding box center [344, 64] width 7 height 7
click at [529, 64] on icon "button" at bounding box center [532, 64] width 7 height 7
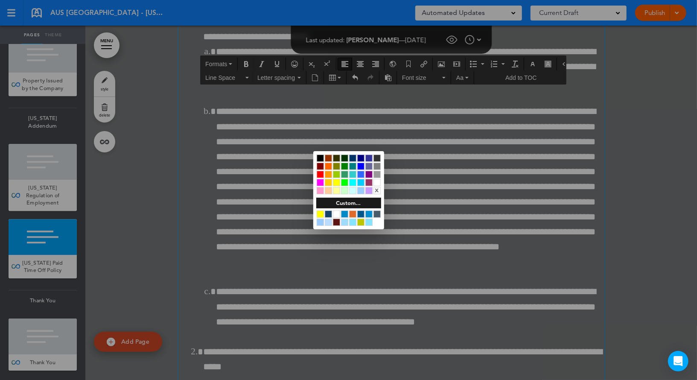
click at [319, 213] on div at bounding box center [320, 213] width 7 height 7
click at [278, 201] on div at bounding box center [348, 190] width 697 height 380
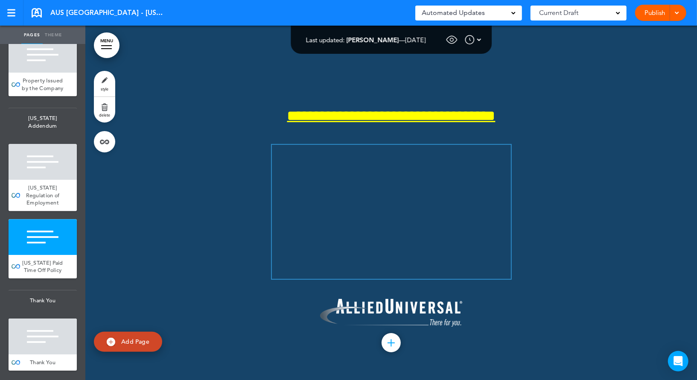
scroll to position [84046, 0]
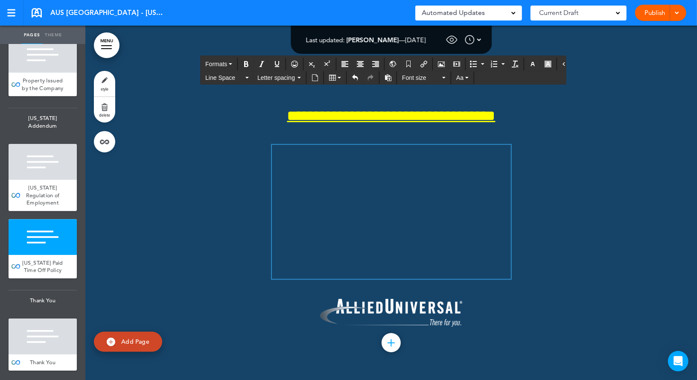
click at [344, 63] on icon "Align left" at bounding box center [344, 64] width 7 height 7
click at [529, 64] on icon "button" at bounding box center [532, 64] width 7 height 7
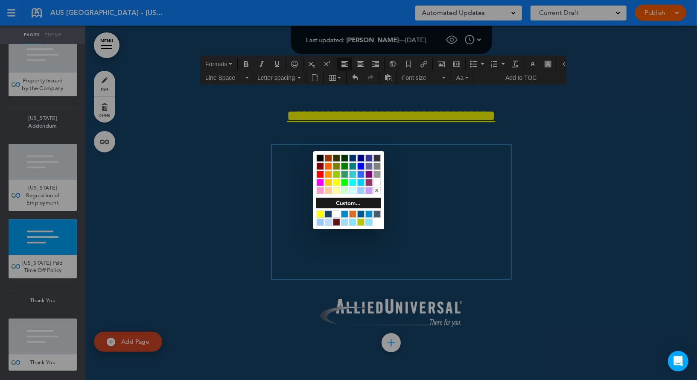
click at [320, 211] on div at bounding box center [320, 213] width 7 height 7
click at [260, 207] on div at bounding box center [348, 190] width 697 height 380
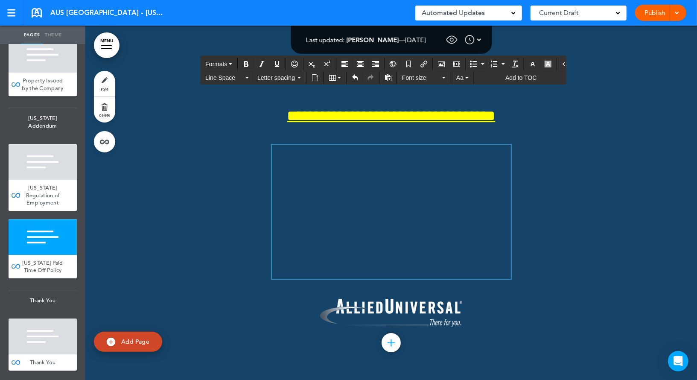
click at [341, 61] on icon "Align left" at bounding box center [344, 64] width 7 height 7
click at [529, 61] on icon "button" at bounding box center [532, 64] width 7 height 7
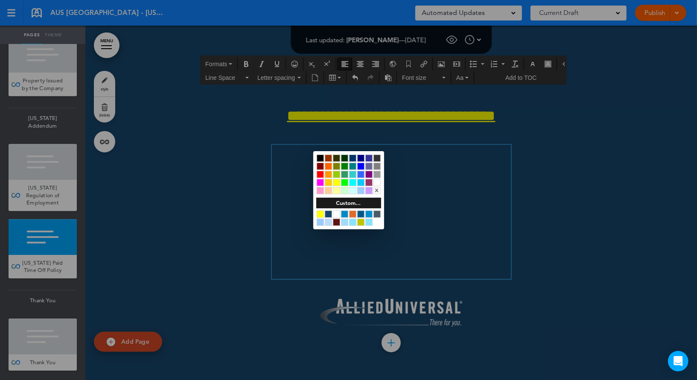
click at [319, 212] on div at bounding box center [320, 213] width 7 height 7
click at [248, 198] on div at bounding box center [348, 190] width 697 height 380
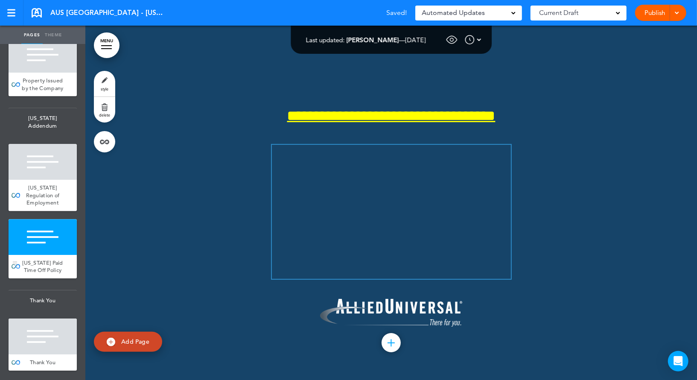
click at [44, 237] on div at bounding box center [43, 237] width 68 height 36
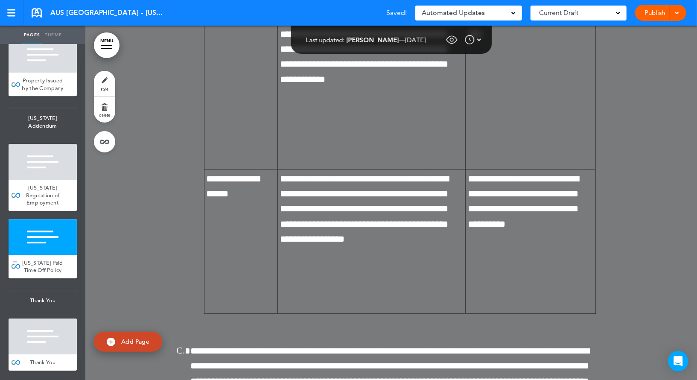
scroll to position [81702, 0]
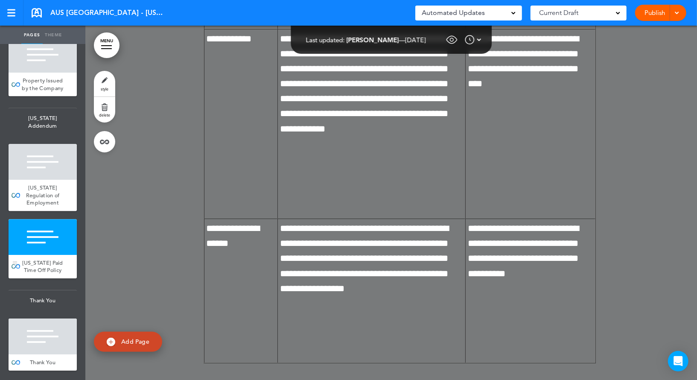
click at [54, 242] on div at bounding box center [43, 237] width 68 height 36
click at [102, 136] on link at bounding box center [104, 141] width 21 height 21
type input "**********"
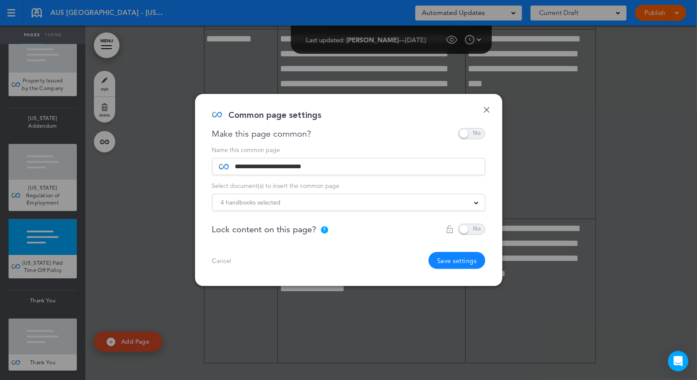
click at [262, 204] on span "4 handbooks selected" at bounding box center [251, 202] width 60 height 12
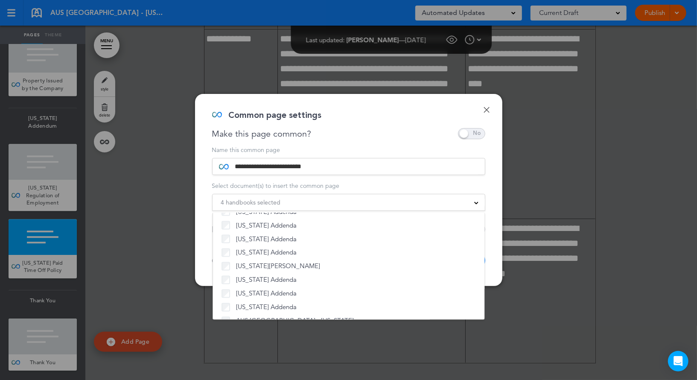
scroll to position [1034, 0]
click at [486, 110] on link "Done" at bounding box center [487, 110] width 6 height 6
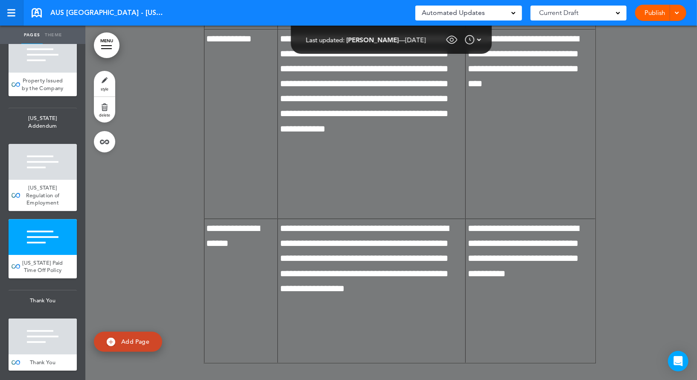
click at [9, 11] on div at bounding box center [11, 12] width 8 height 7
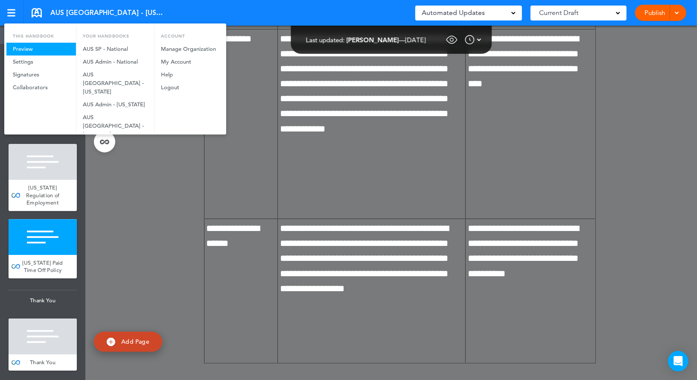
click at [24, 47] on link "Preview" at bounding box center [41, 49] width 70 height 13
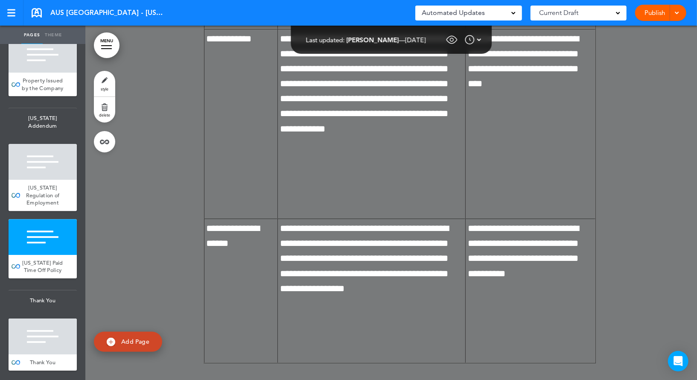
click at [113, 42] on link "MENU" at bounding box center [107, 45] width 26 height 26
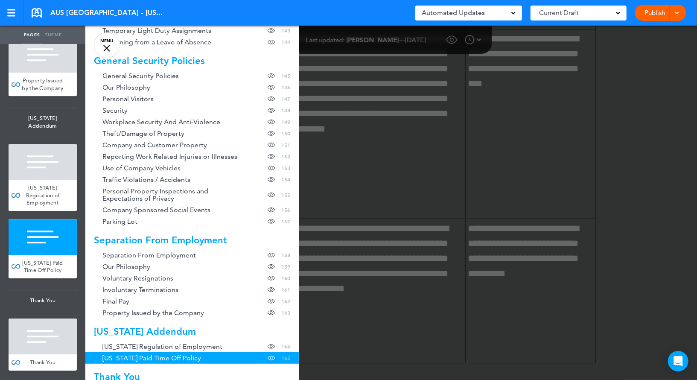
scroll to position [2243, 0]
